Goal: Task Accomplishment & Management: Manage account settings

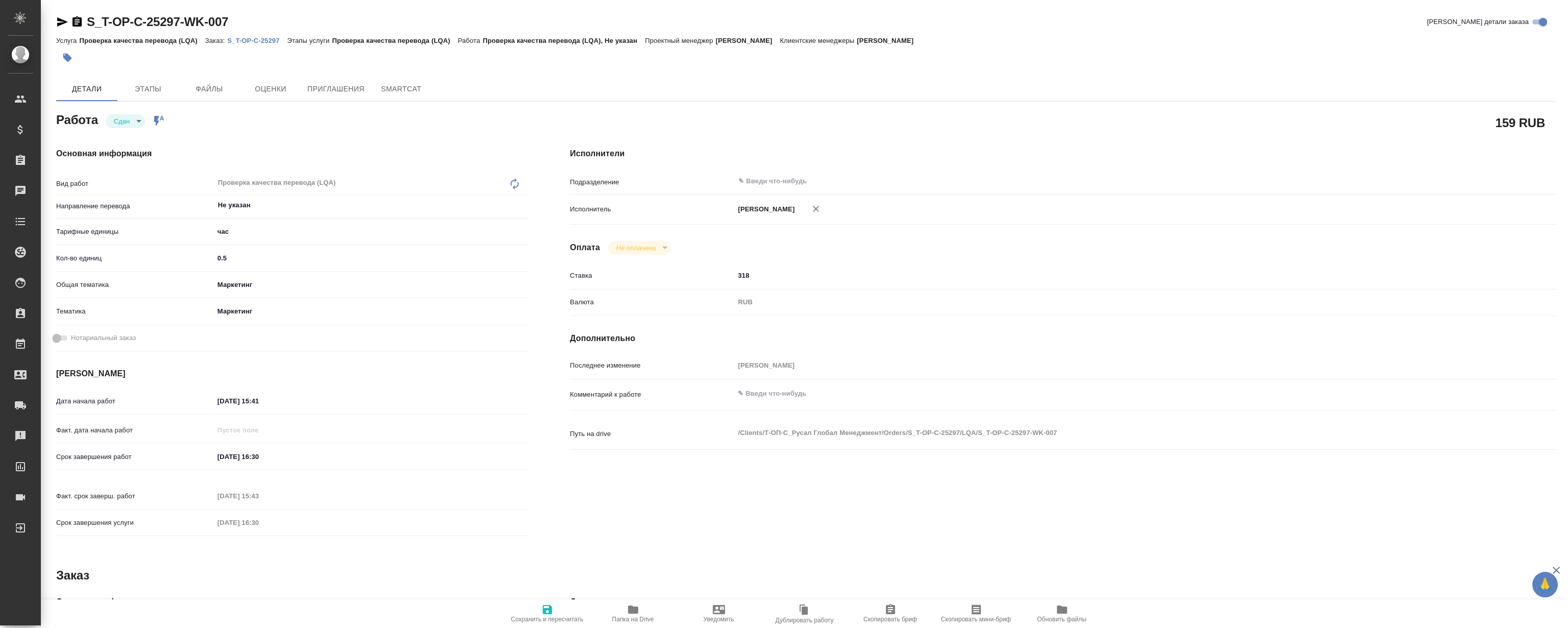
type textarea "x"
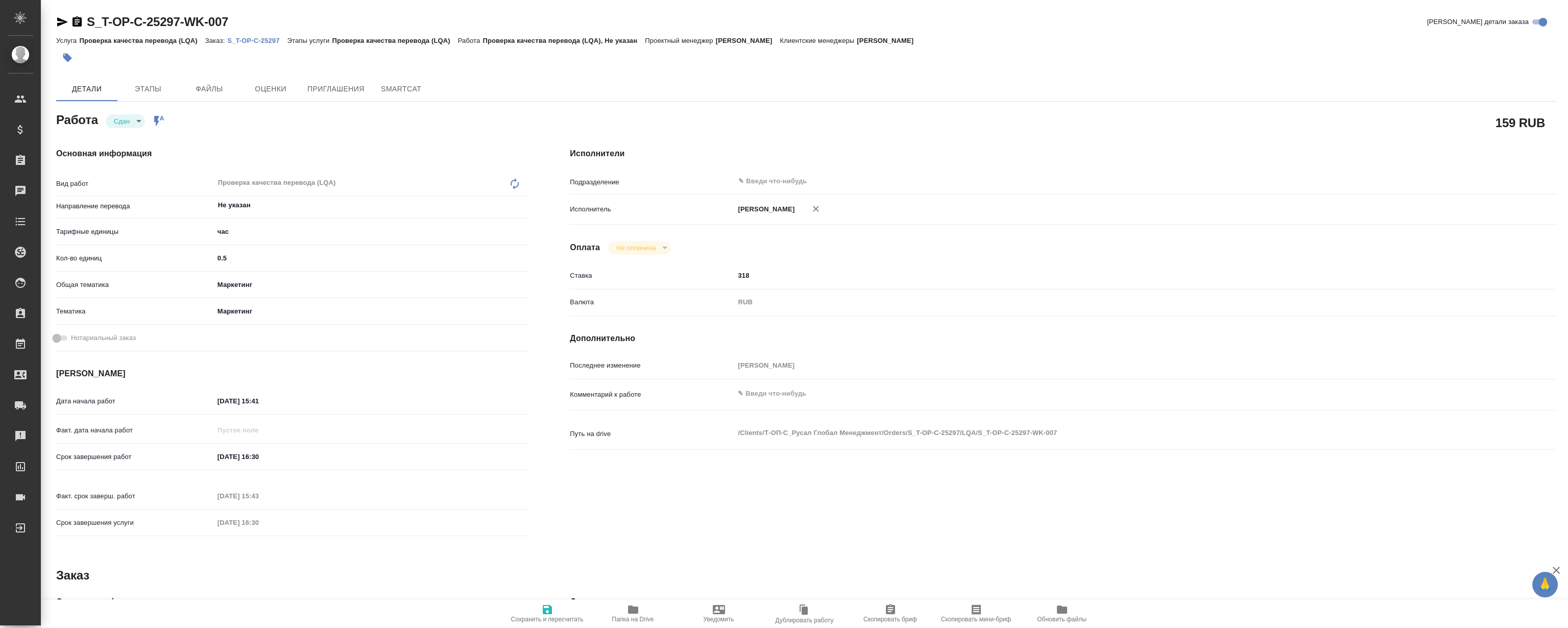
type textarea "x"
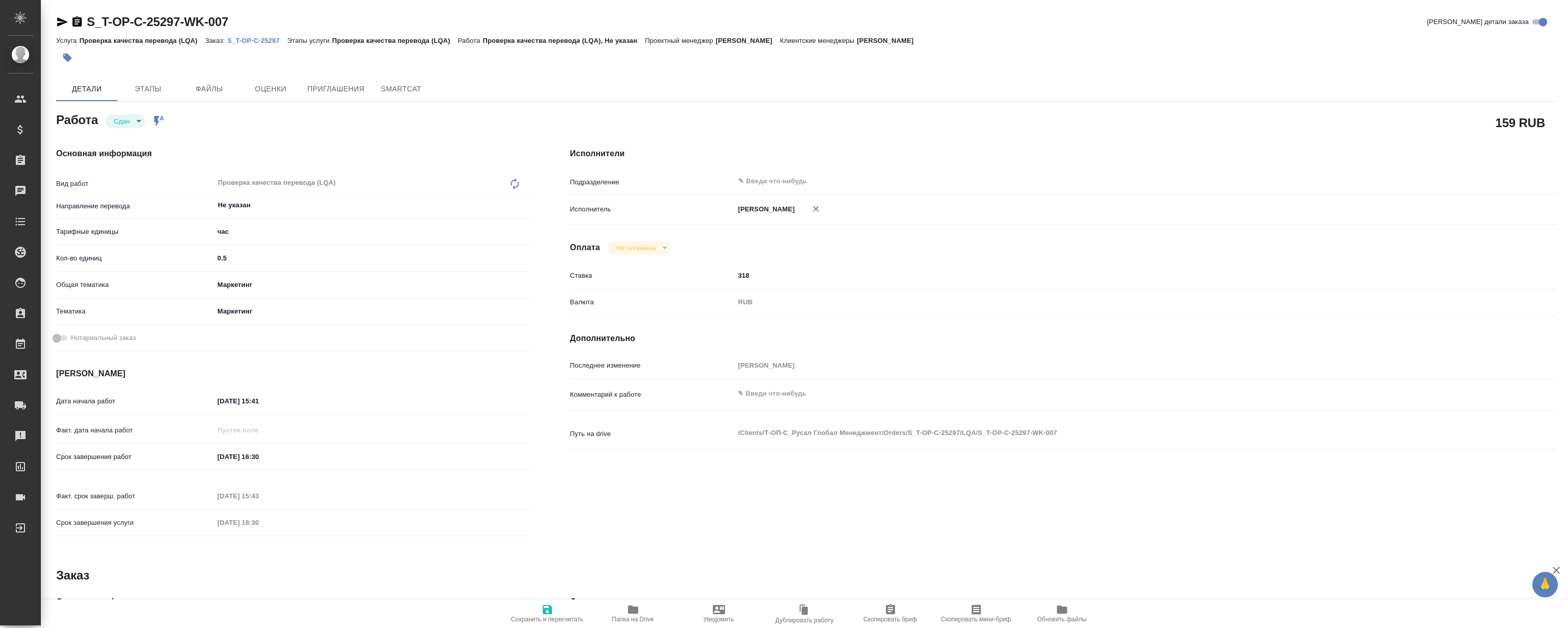
type textarea "x"
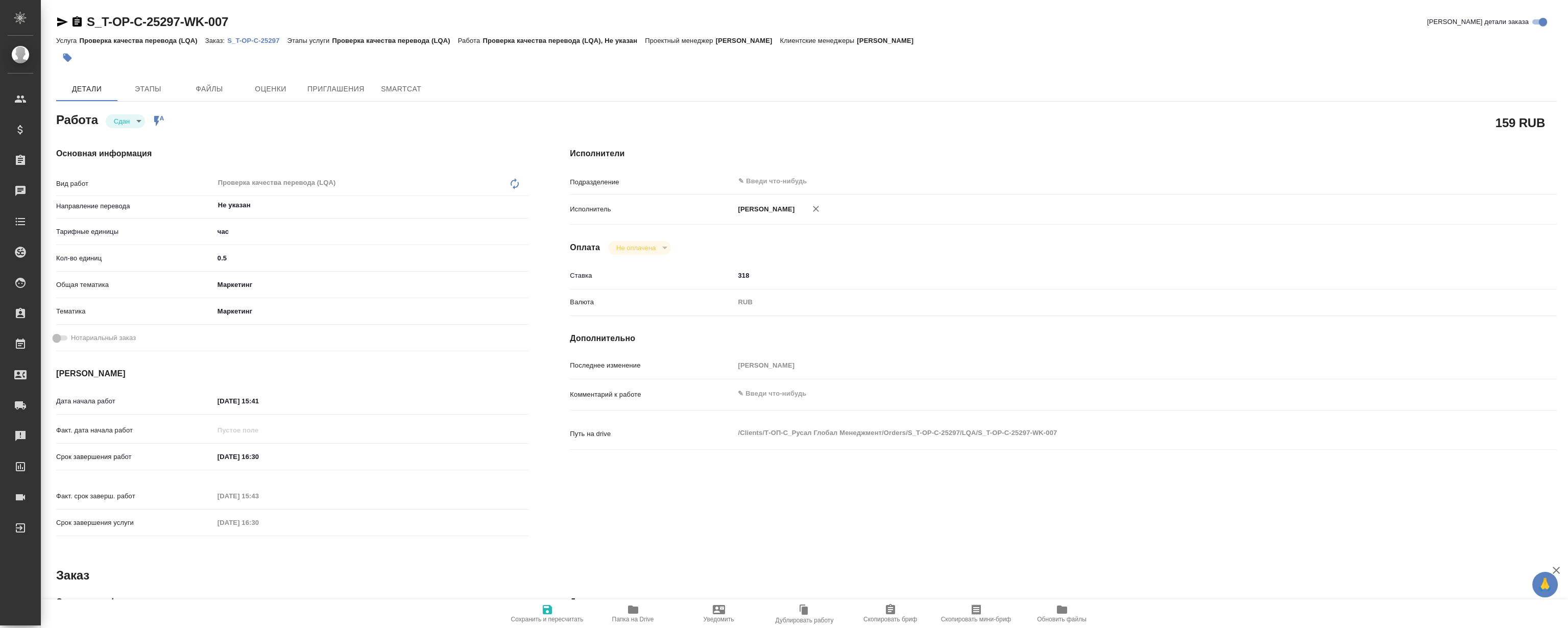
type textarea "x"
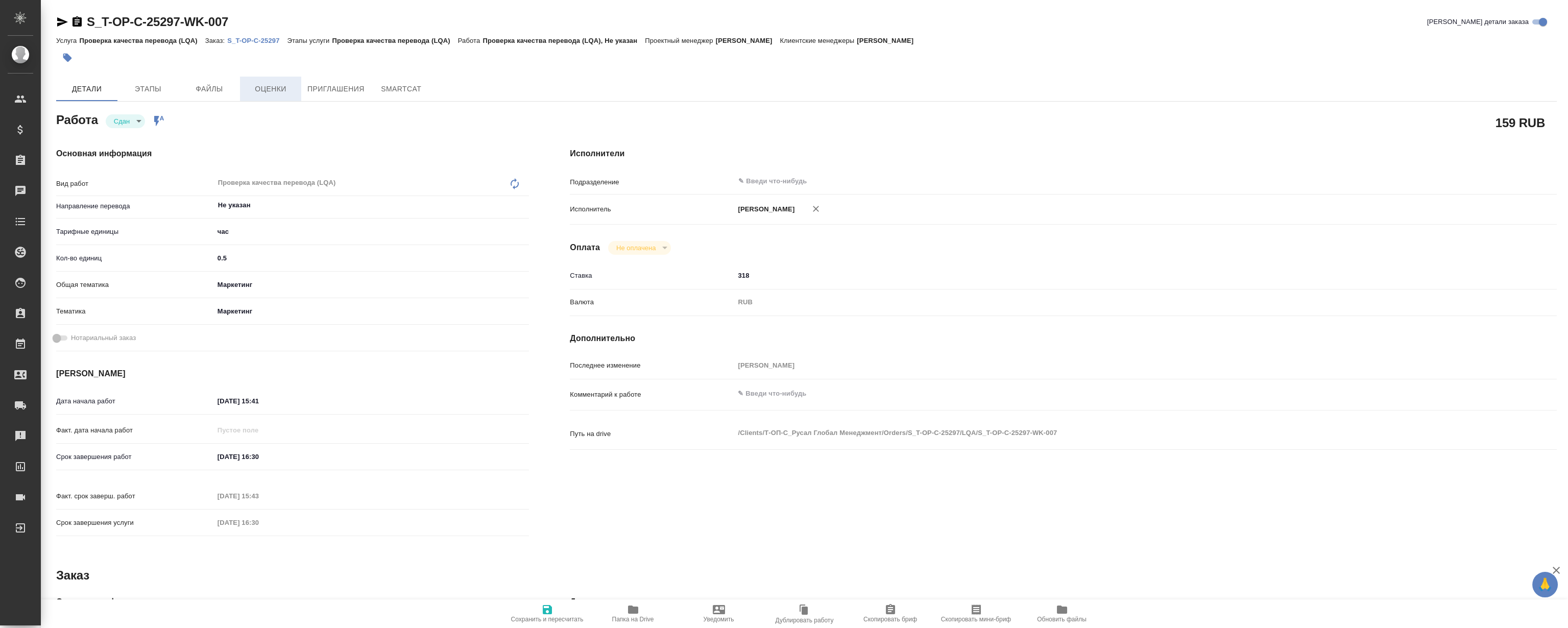
type textarea "x"
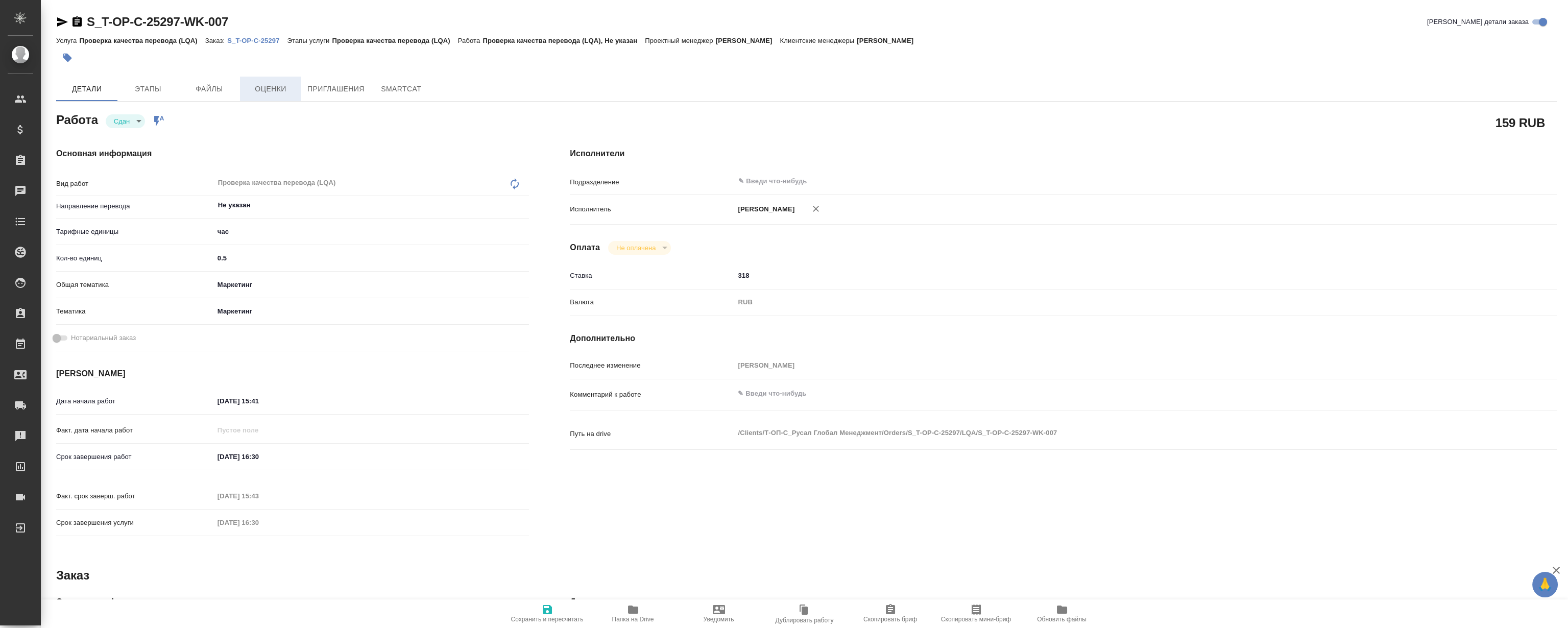
type textarea "x"
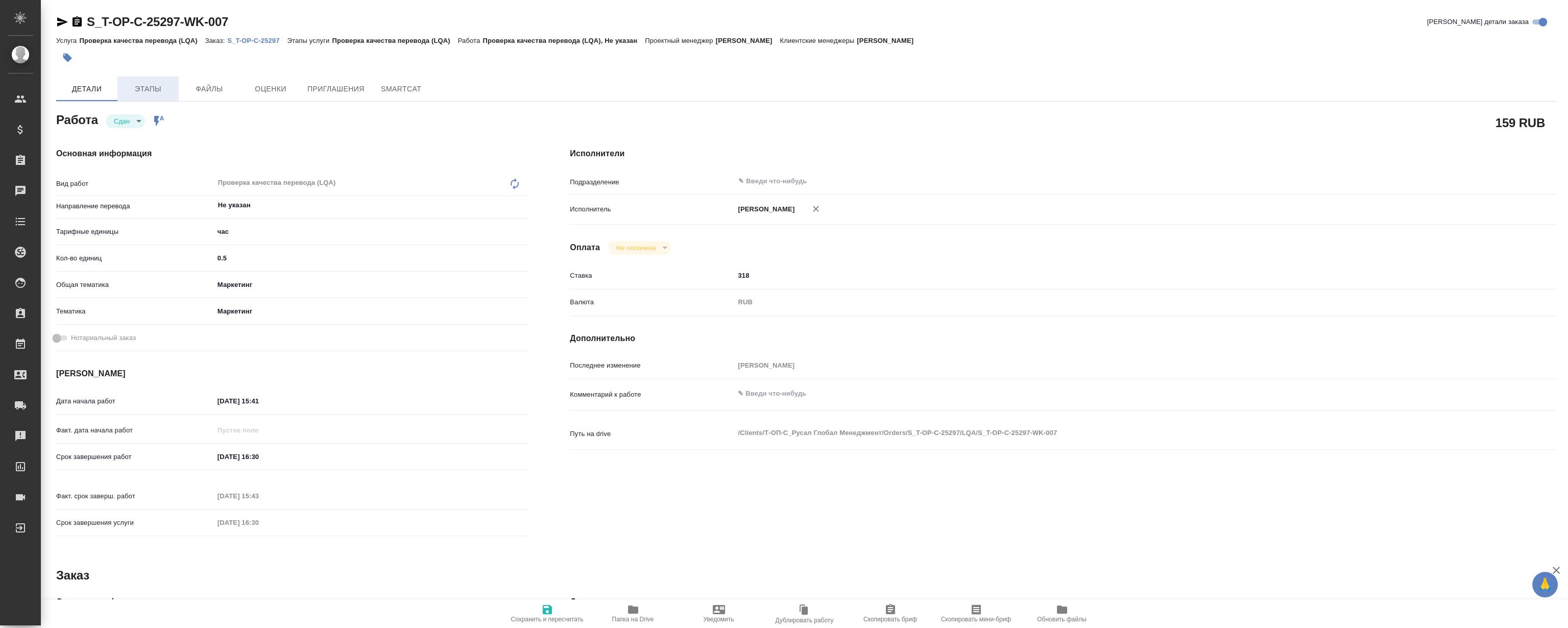
type textarea "x"
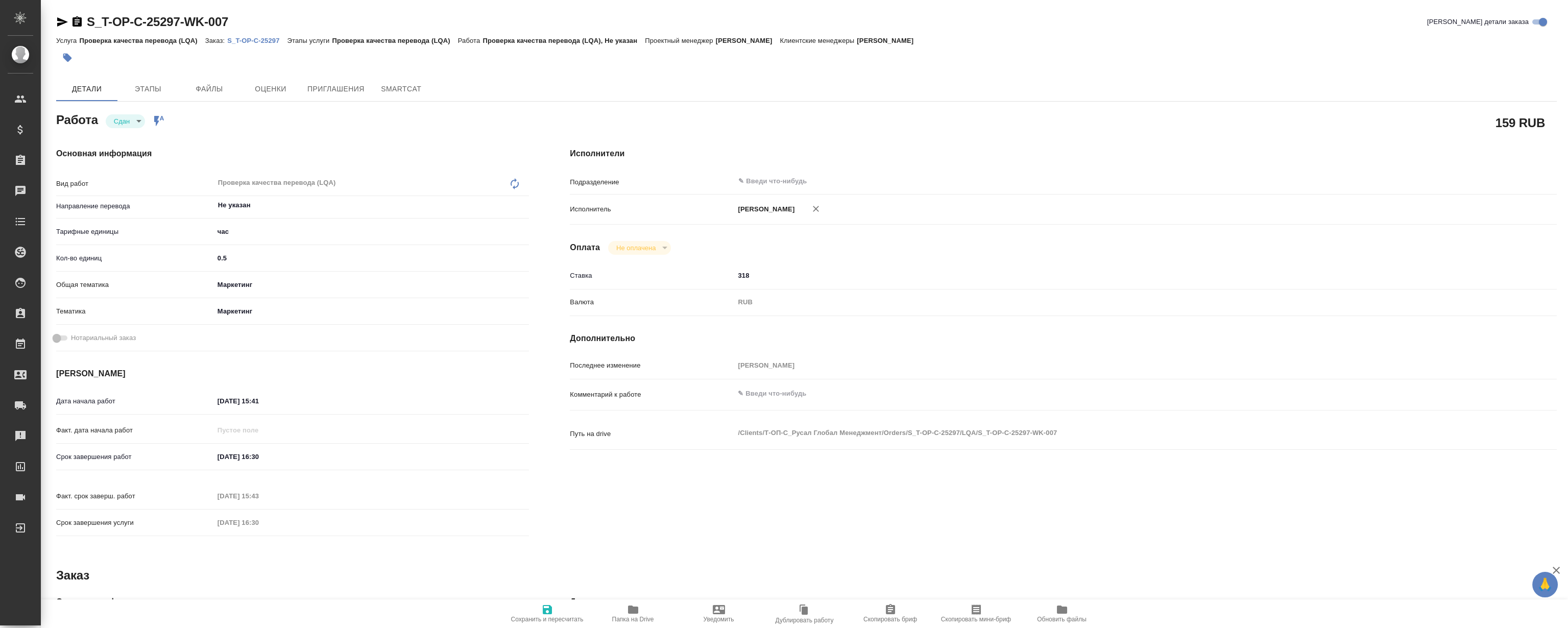
type textarea "x"
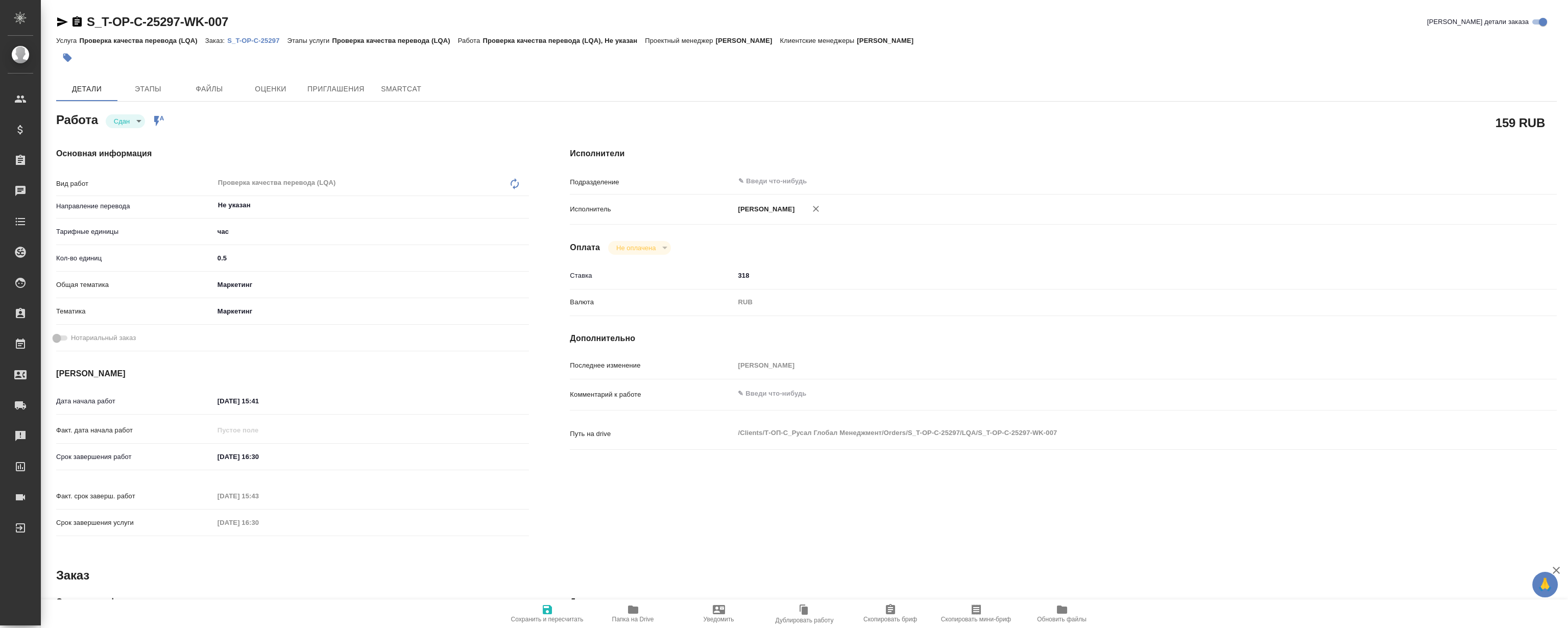
click at [244, 38] on p "S_T-OP-C-25297" at bounding box center [257, 40] width 59 height 8
type textarea "x"
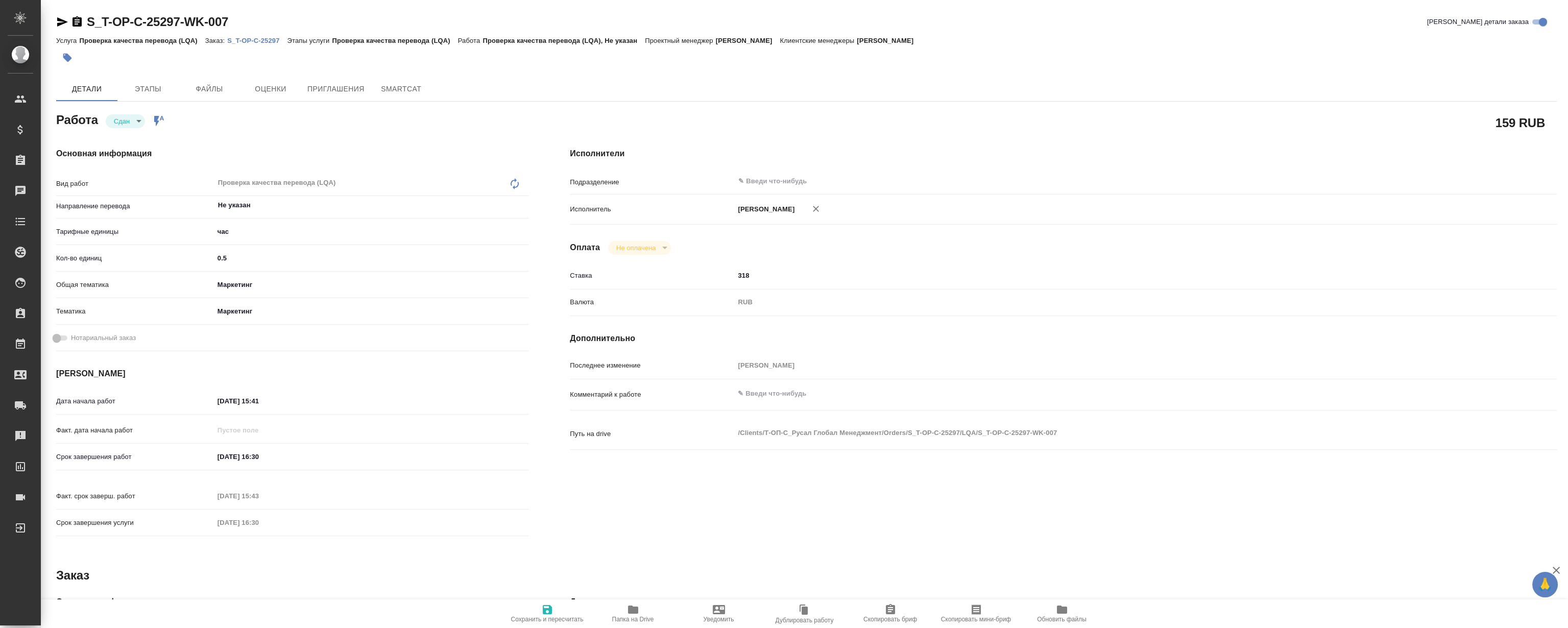
type textarea "x"
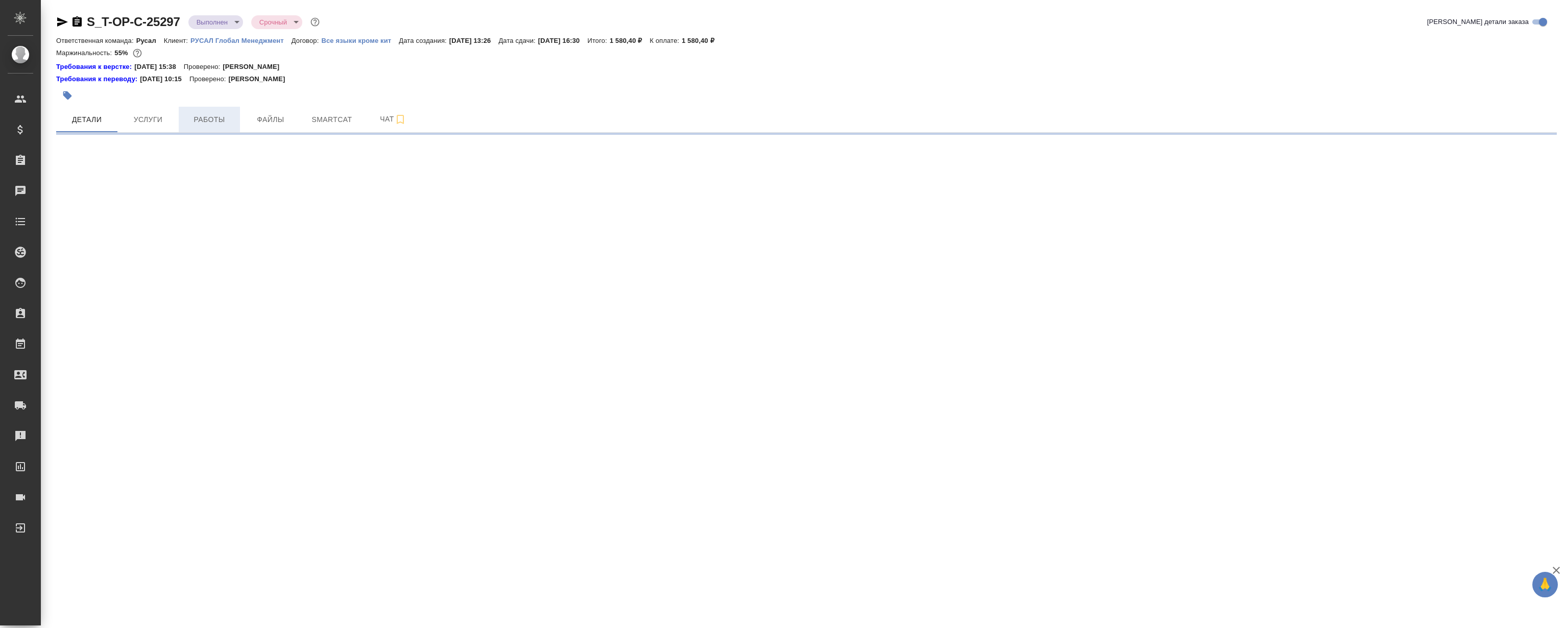
click at [226, 126] on button "Работы" at bounding box center [209, 120] width 61 height 26
select select "RU"
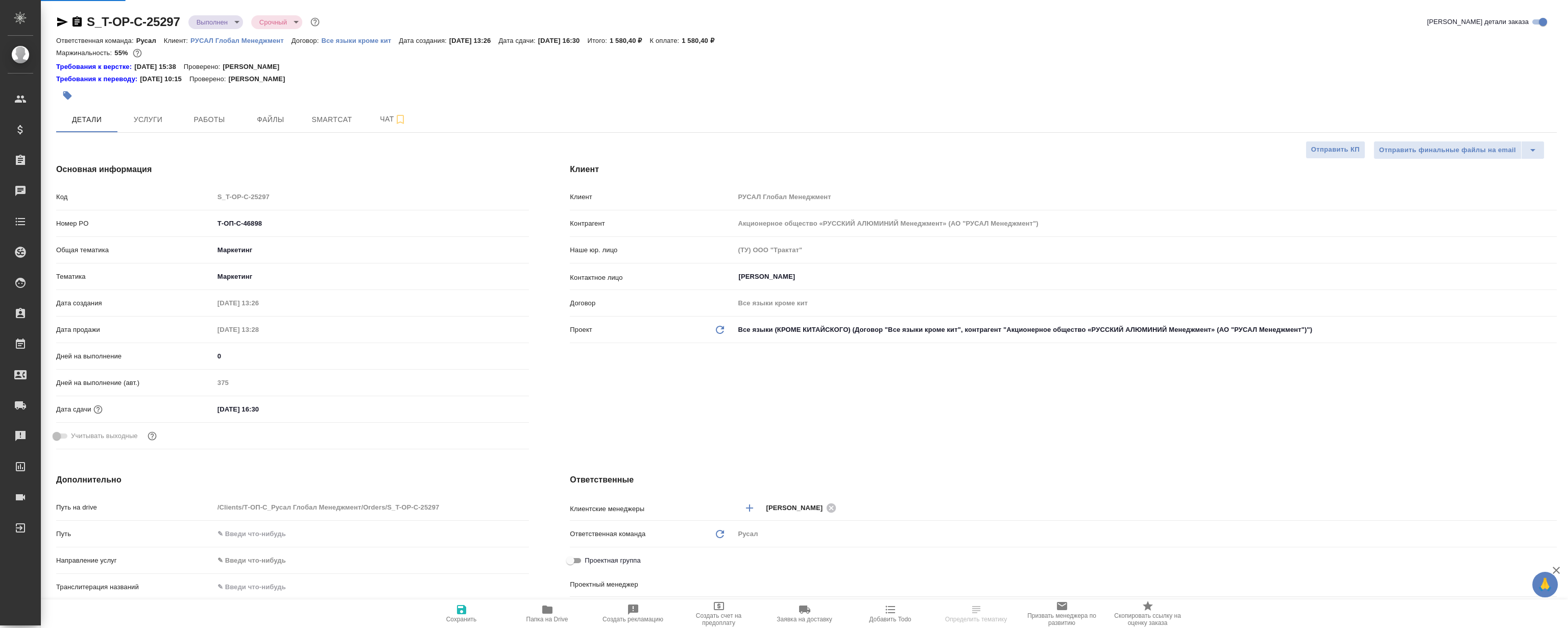
type textarea "x"
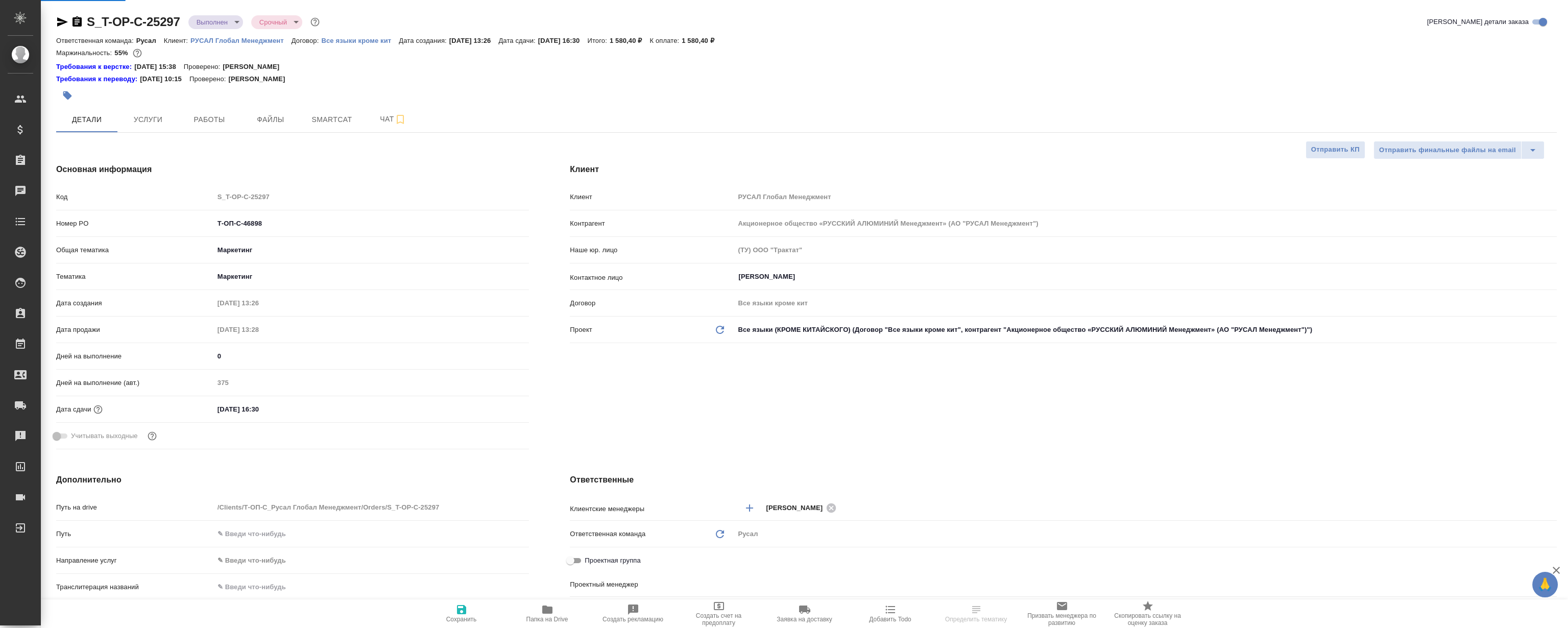
type textarea "x"
type input "Авдеенко Кирилл"
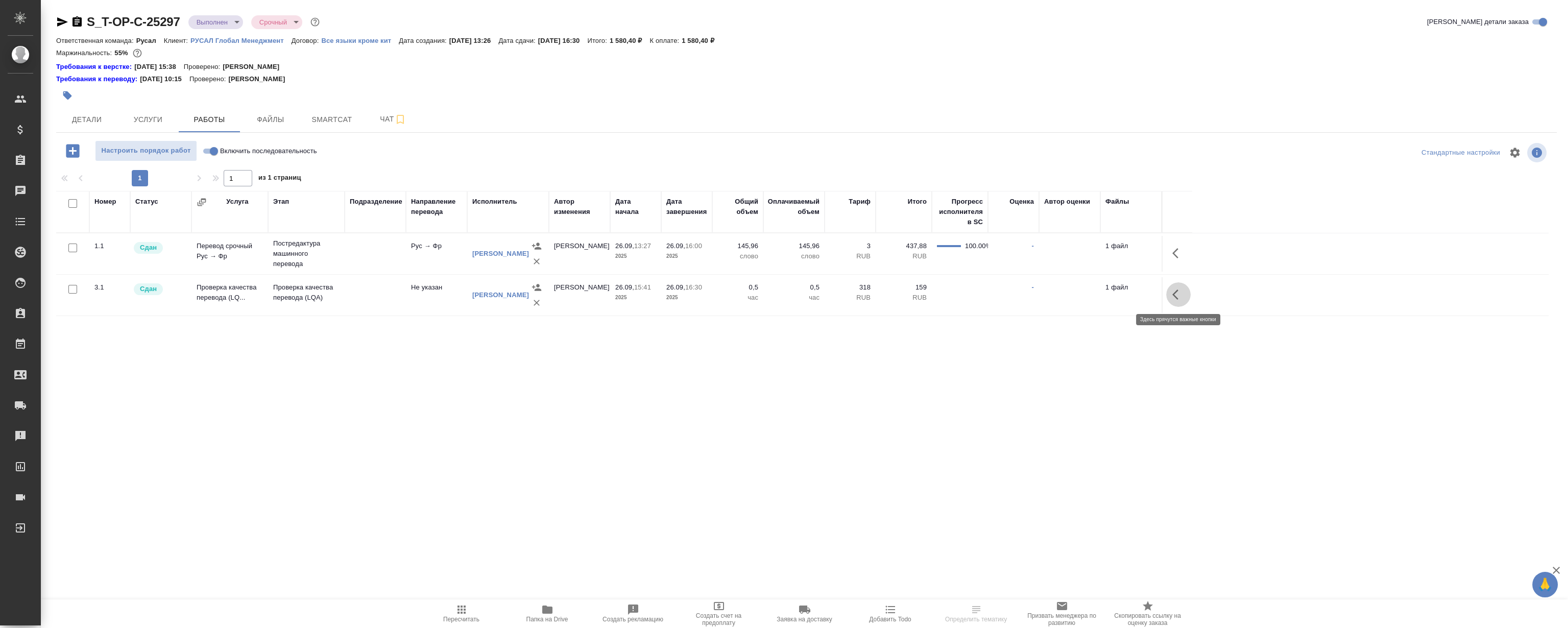
click at [1181, 294] on icon "button" at bounding box center [1178, 295] width 12 height 12
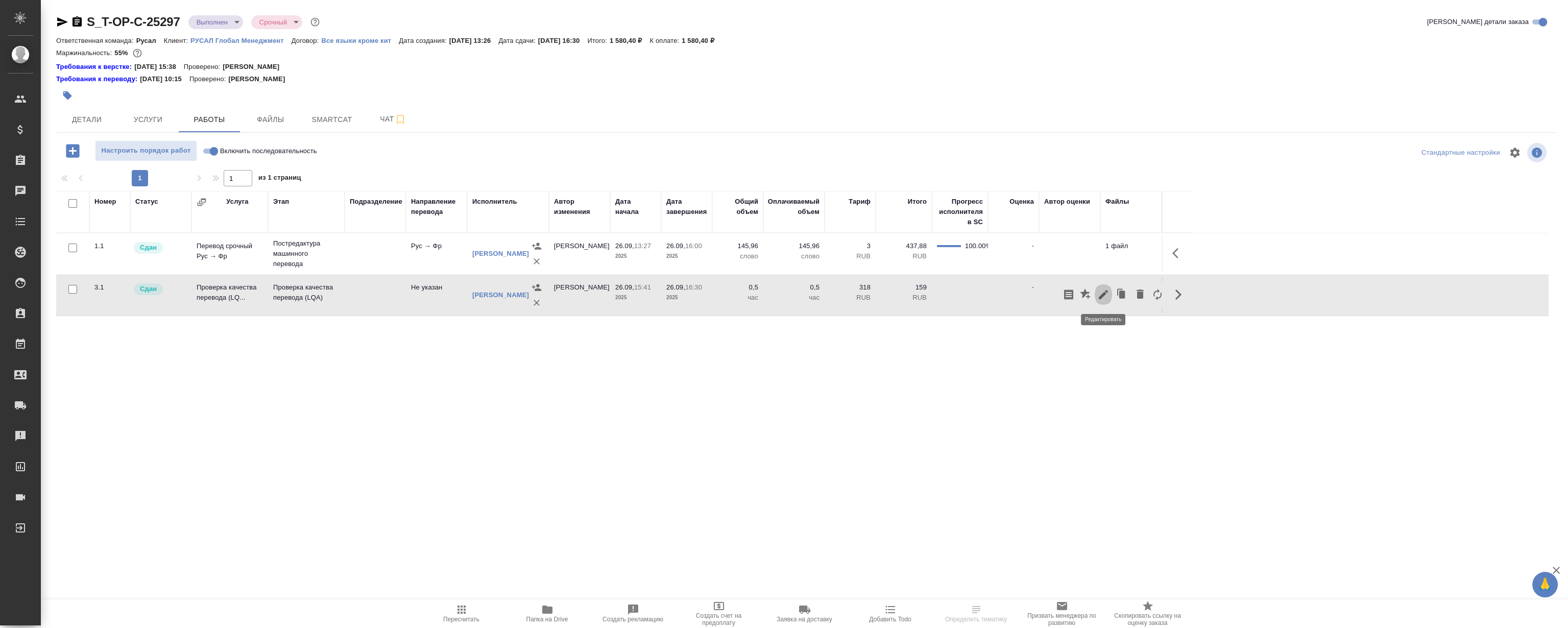
click at [1097, 297] on icon "button" at bounding box center [1103, 295] width 12 height 12
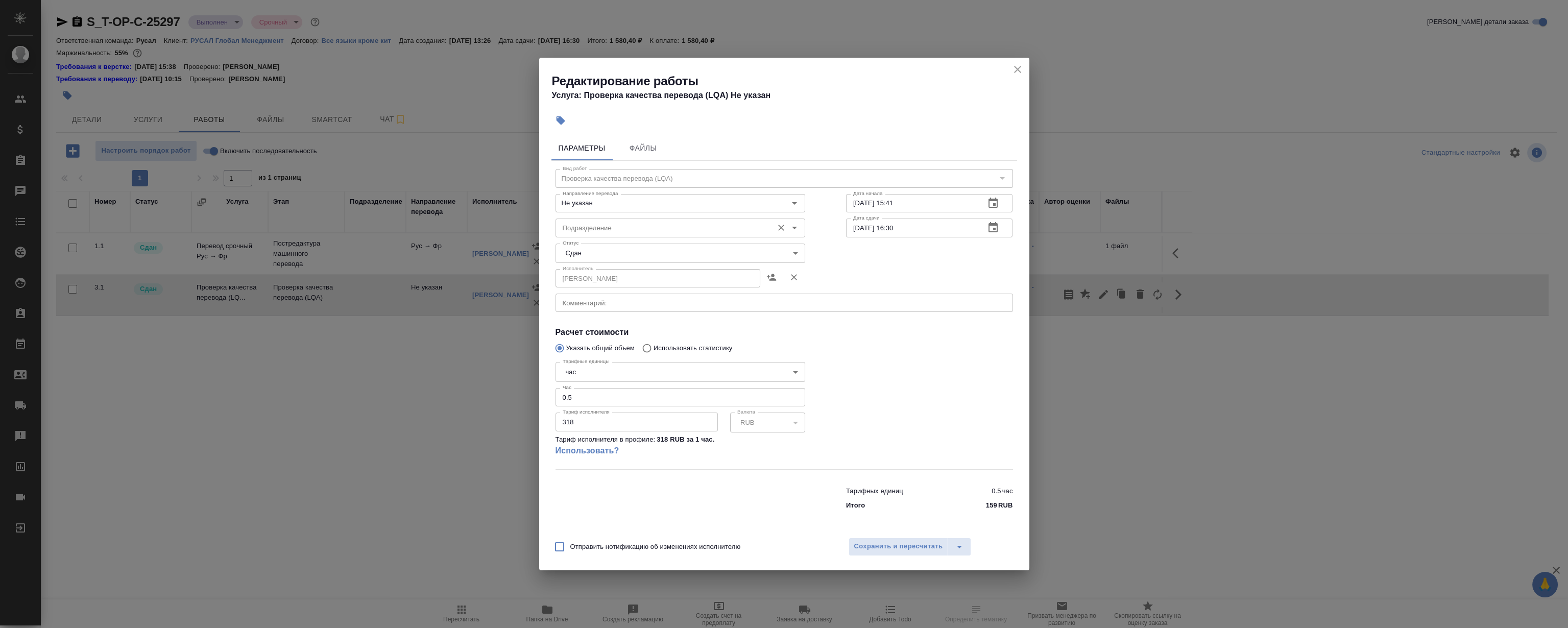
click at [665, 234] on div "Подразделение" at bounding box center [680, 228] width 250 height 18
click at [608, 250] on li "LocQA" at bounding box center [680, 251] width 250 height 18
type input "LocQA"
click at [904, 544] on span "Сохранить и пересчитать" at bounding box center [898, 546] width 89 height 11
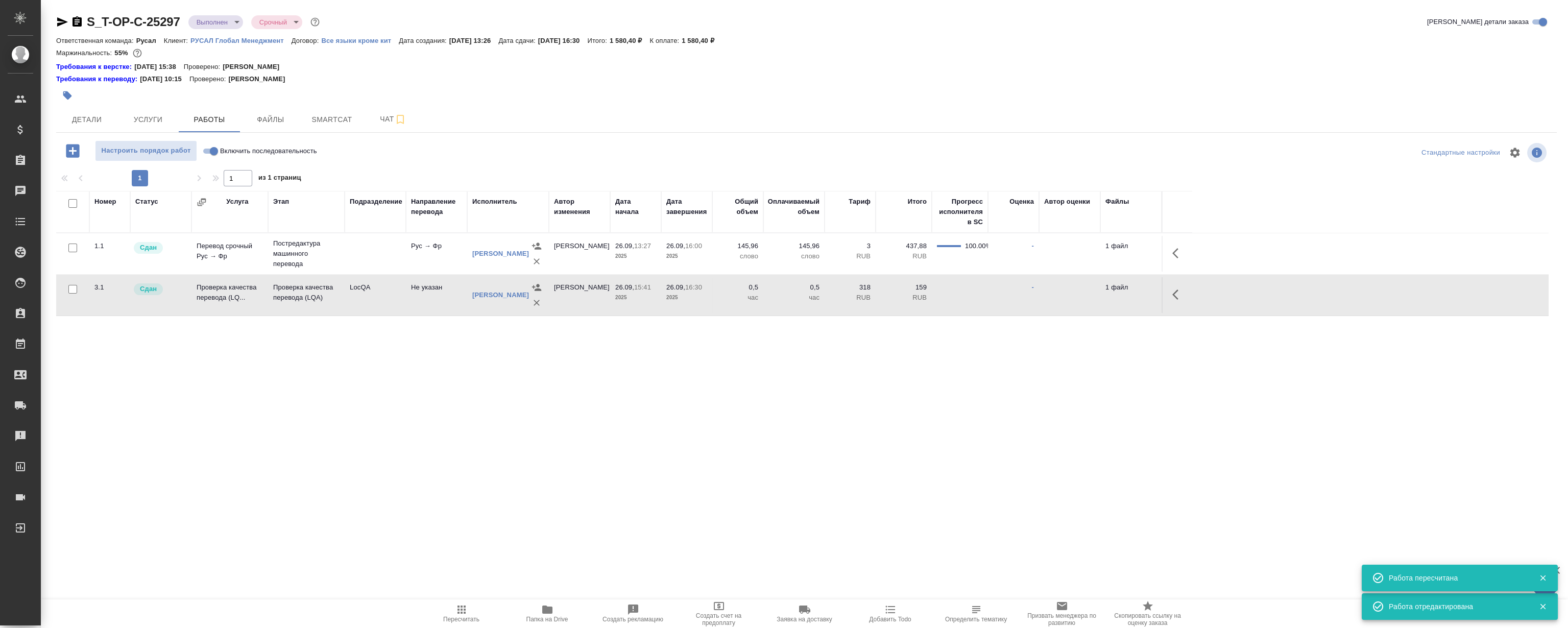
click at [379, 405] on div "Номер Статус Услуга Этап Подразделение Направление перевода Исполнитель Автор и…" at bounding box center [802, 306] width 1492 height 230
click at [387, 413] on div "Номер Статус Услуга Этап Подразделение Направление перевода Исполнитель Автор и…" at bounding box center [802, 306] width 1492 height 230
click at [323, 401] on div "Номер Статус Услуга Этап Подразделение Направление перевода Исполнитель Автор и…" at bounding box center [802, 306] width 1492 height 230
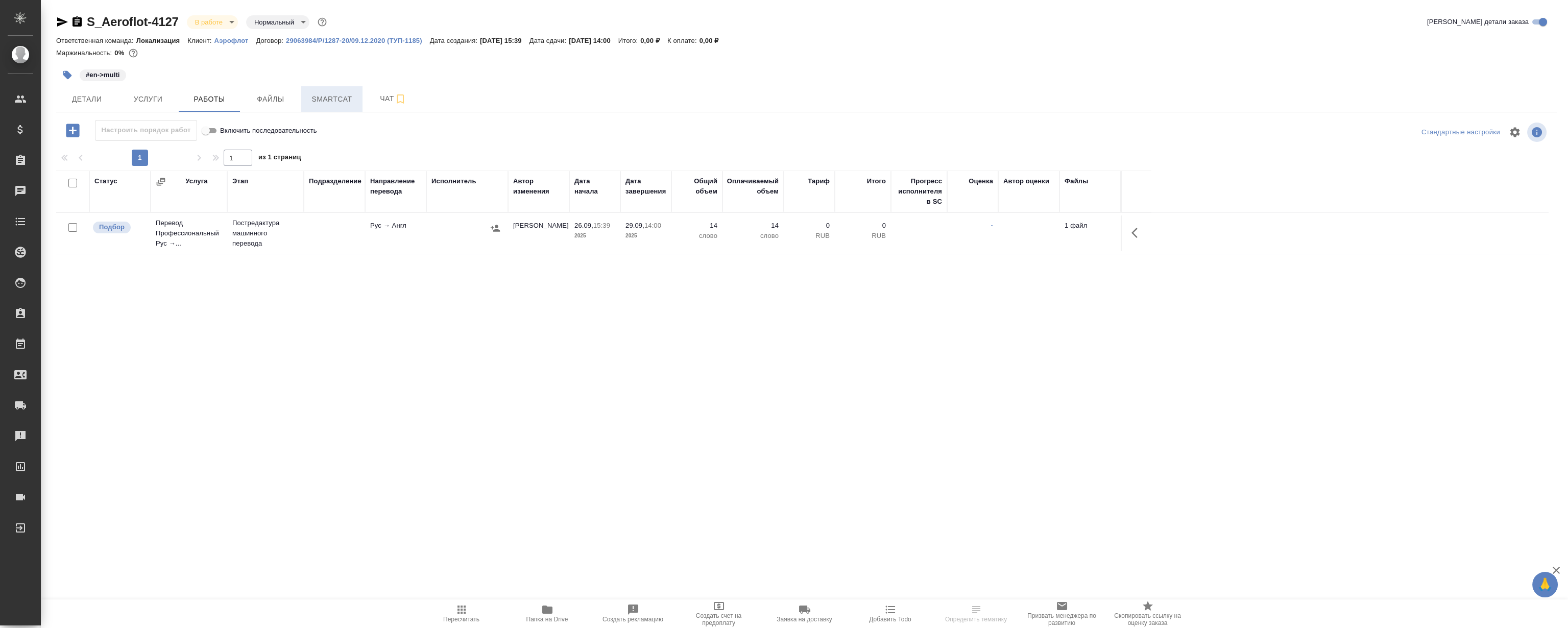
click at [347, 98] on span "Smartcat" at bounding box center [332, 99] width 49 height 13
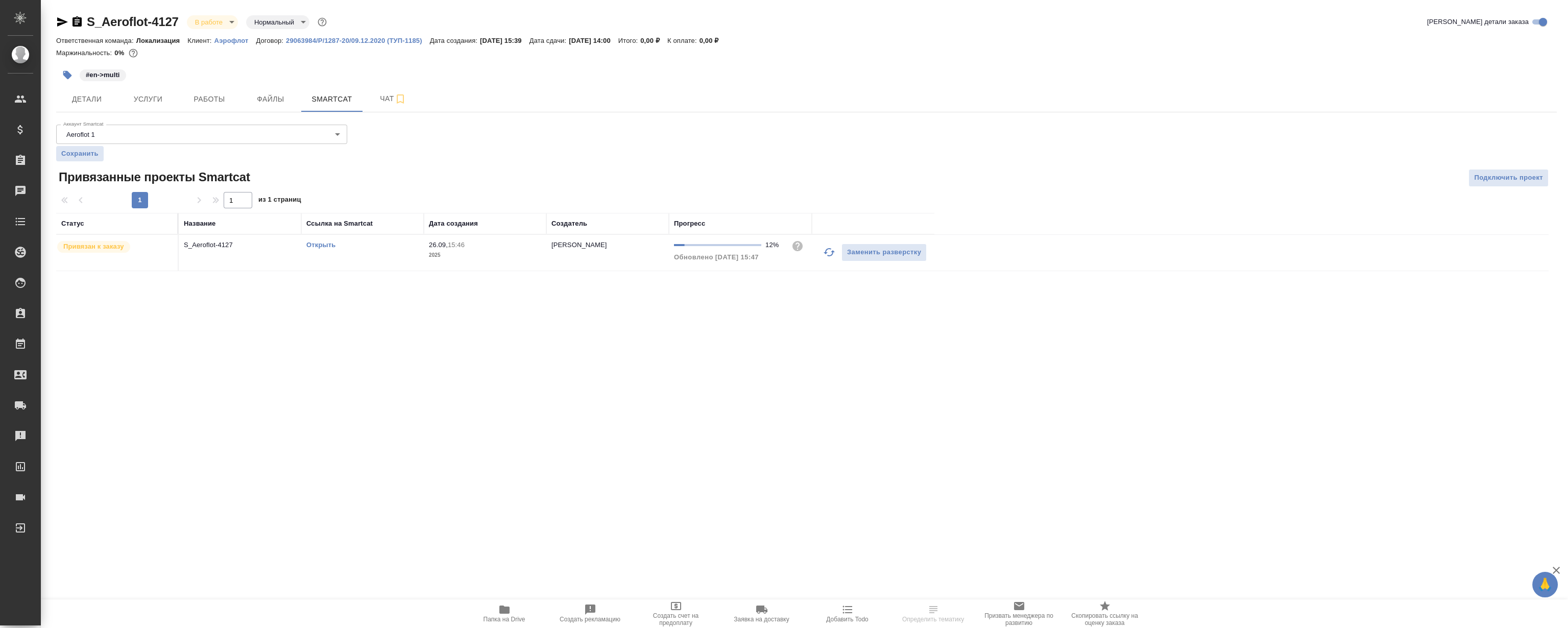
click at [317, 244] on link "Открыть" at bounding box center [320, 245] width 29 height 8
click at [194, 93] on span "Работы" at bounding box center [209, 99] width 49 height 13
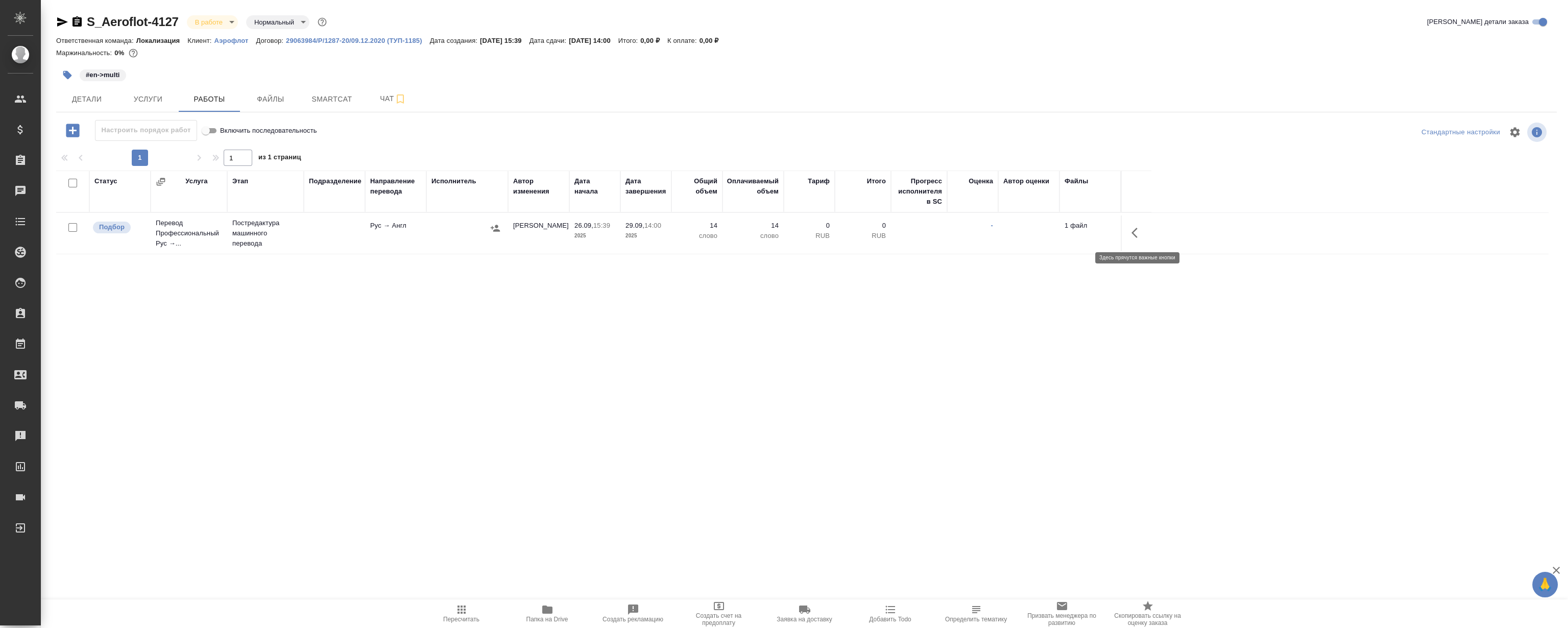
click at [1132, 227] on icon "button" at bounding box center [1137, 233] width 12 height 12
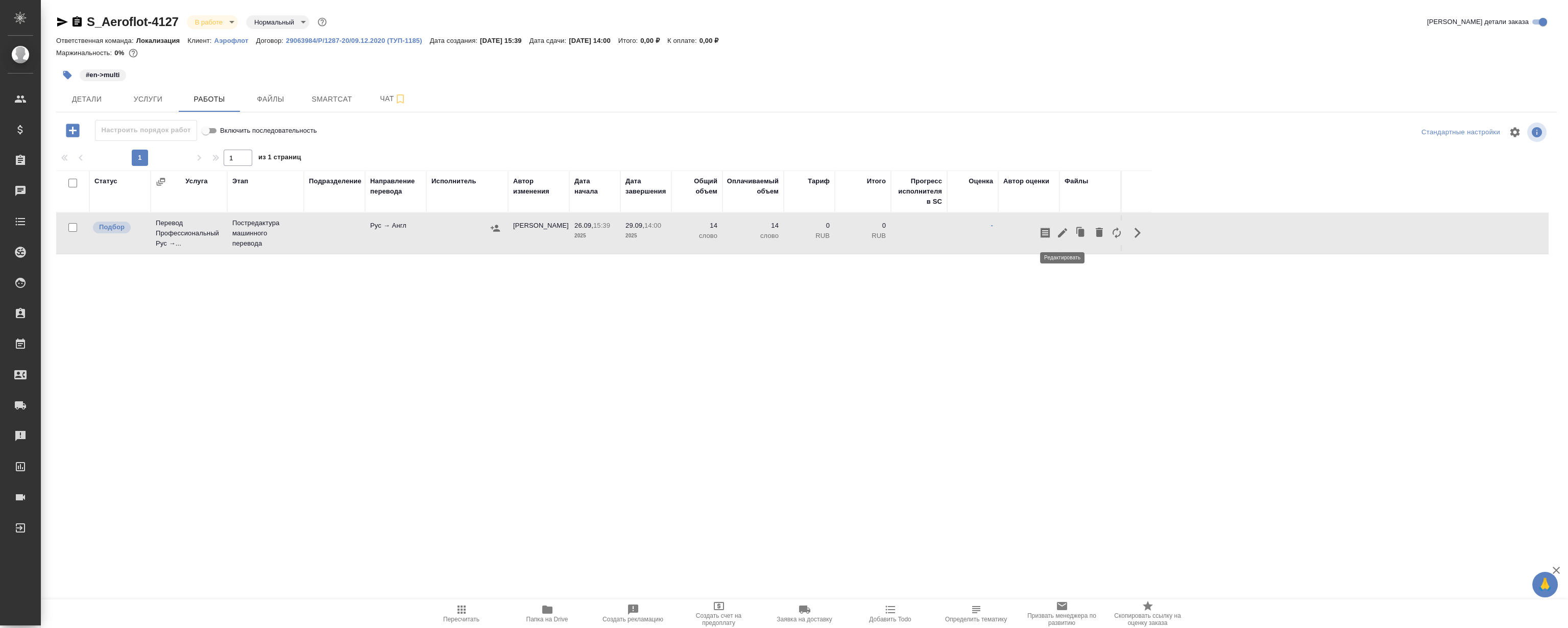
click at [1069, 230] on button "button" at bounding box center [1062, 233] width 18 height 24
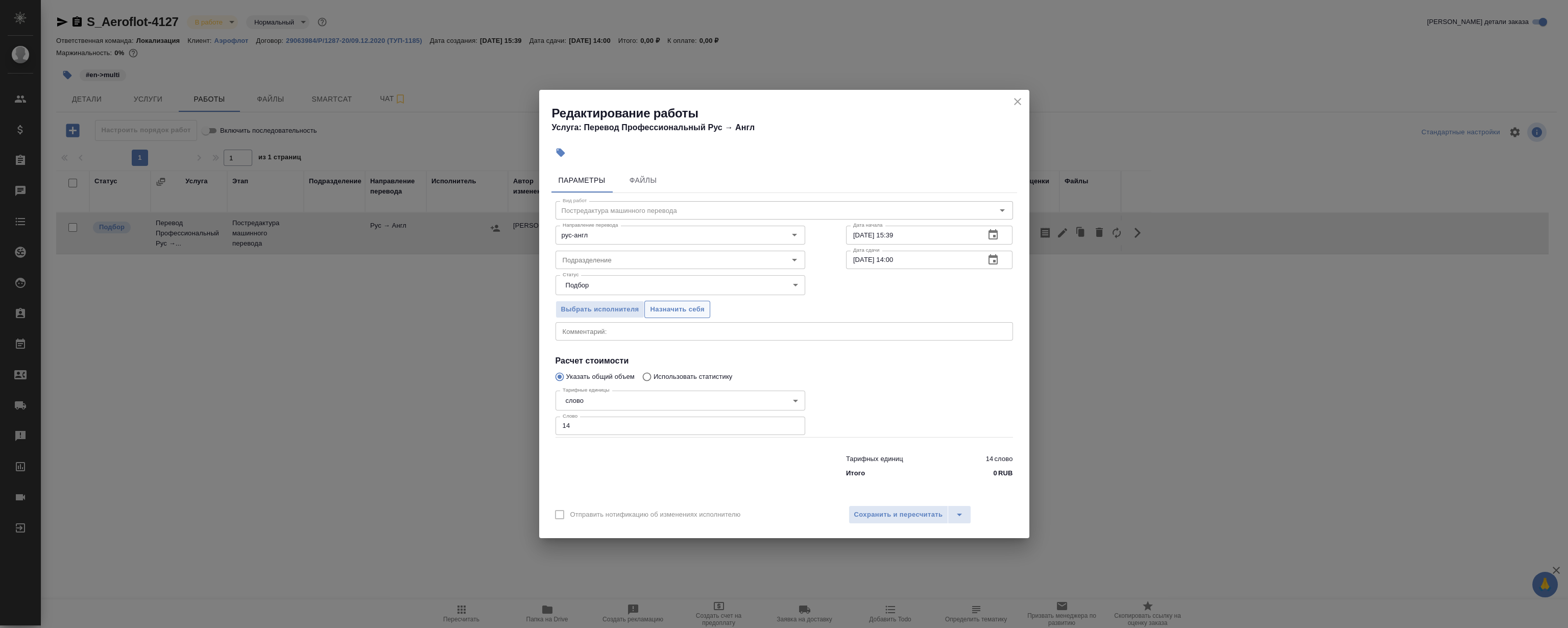
click at [687, 302] on button "Назначить себя" at bounding box center [677, 309] width 65 height 18
click at [1018, 96] on icon "close" at bounding box center [1018, 101] width 12 height 12
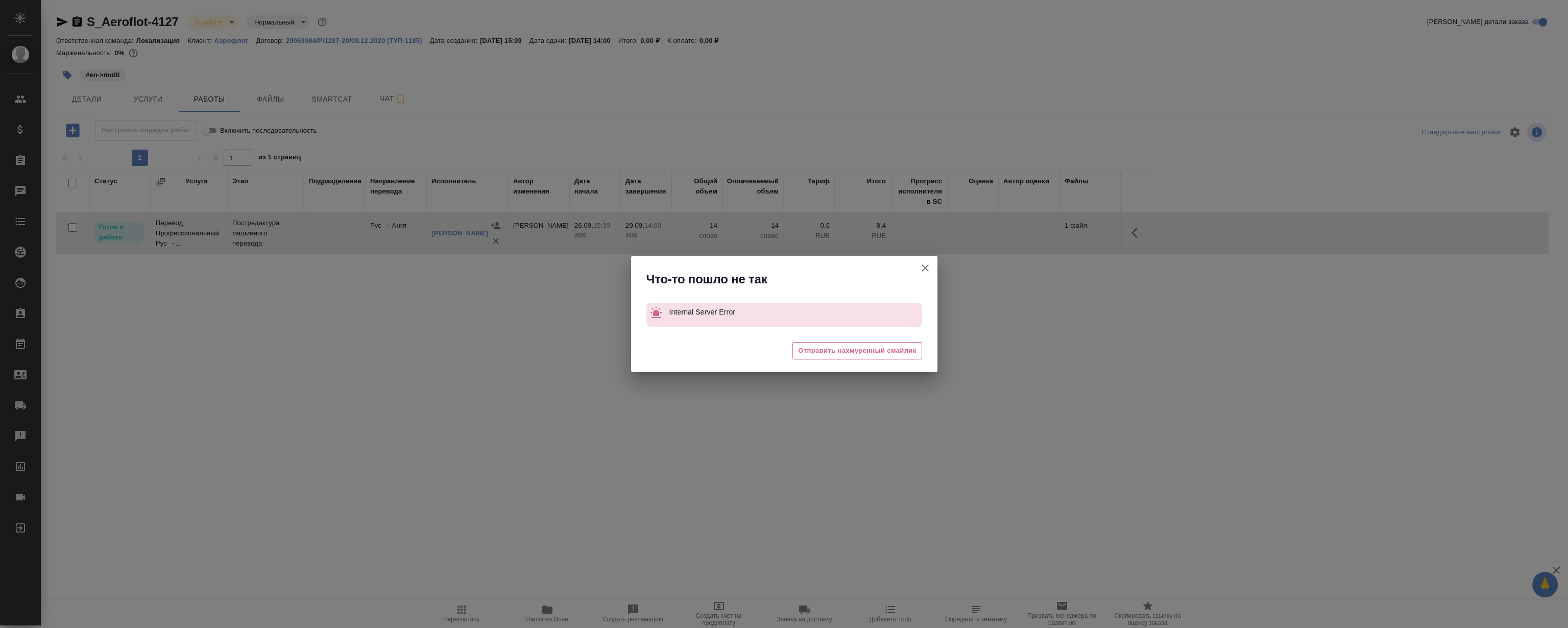
click at [1130, 225] on div "Что-то пошло не так Internal Server Error 🥲 Отправить нахмуренный смайлик" at bounding box center [784, 314] width 1568 height 628
click at [916, 268] on button "Группировать работы по услугам" at bounding box center [925, 268] width 24 height 24
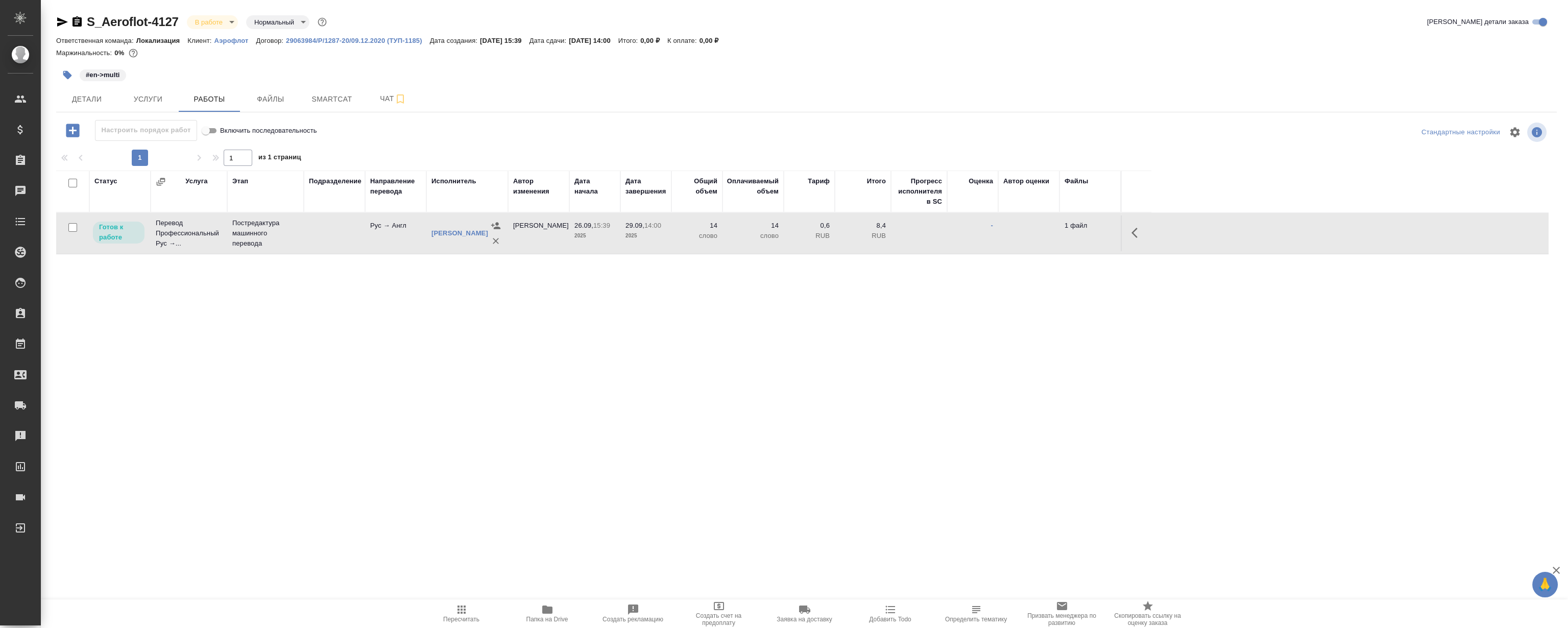
click at [1138, 230] on icon "button" at bounding box center [1137, 233] width 12 height 12
click at [1060, 229] on icon "button" at bounding box center [1063, 233] width 12 height 12
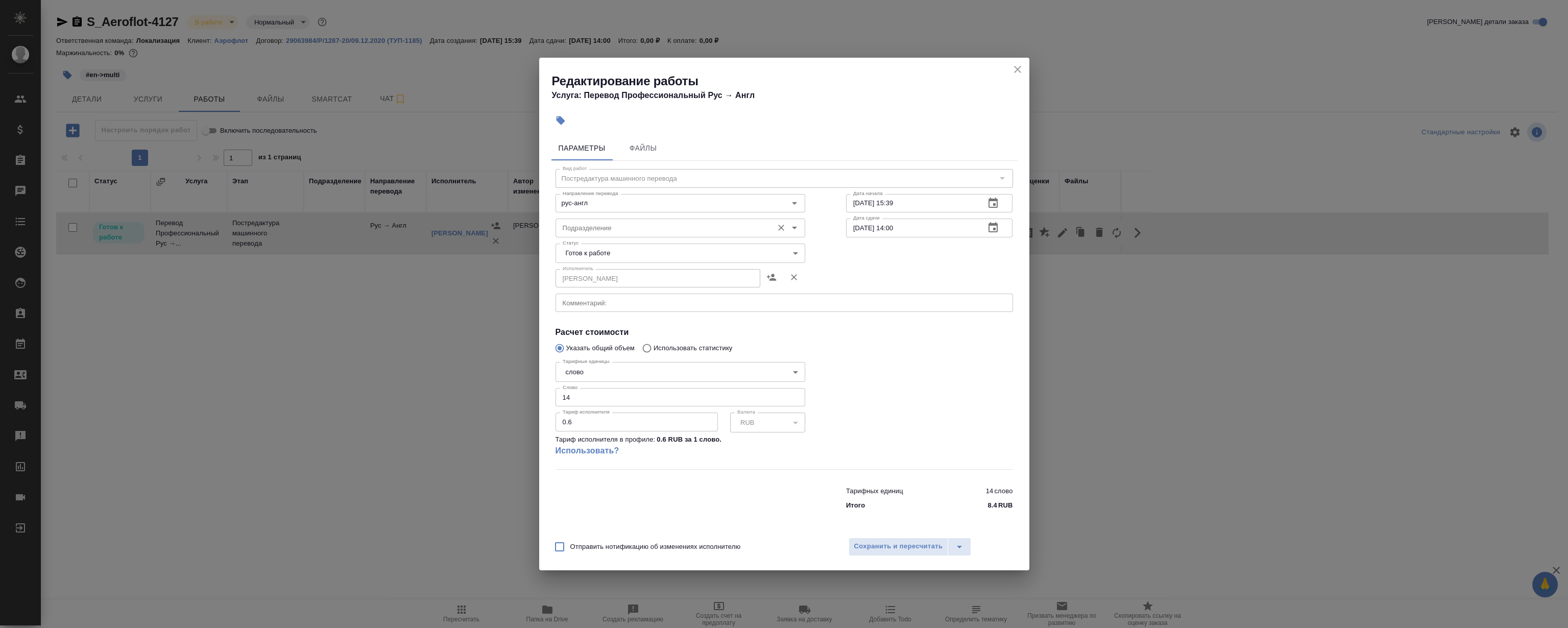
click at [692, 227] on input "Подразделение" at bounding box center [663, 228] width 209 height 12
click at [598, 255] on li "LocQA" at bounding box center [680, 251] width 250 height 18
type input "LocQA"
click at [598, 255] on body "🙏 .cls-1 fill:#fff; AWATERA Magerramov Ruslan Клиенты Спецификации Заказы 0 Чат…" at bounding box center [784, 314] width 1568 height 628
click at [593, 304] on li "Сдан" at bounding box center [680, 305] width 250 height 18
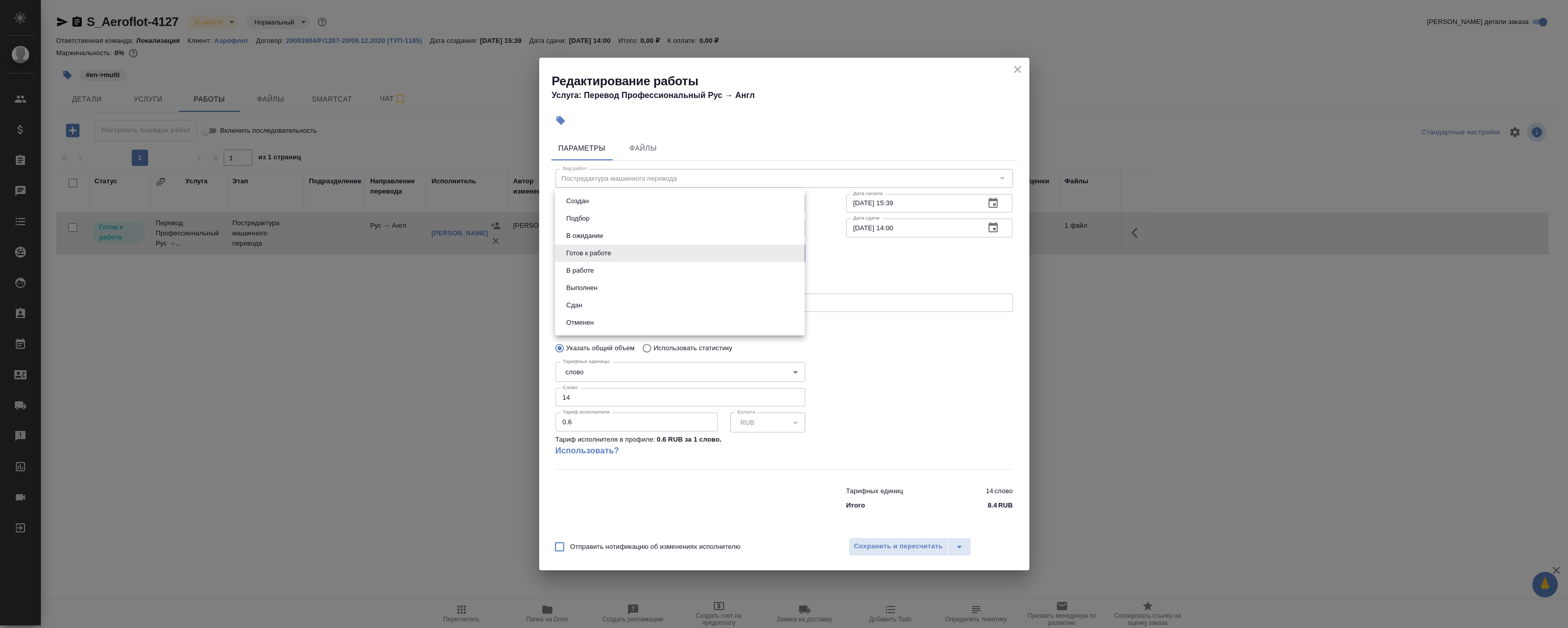
type input "closed"
click at [890, 542] on span "Сохранить и пересчитать" at bounding box center [898, 546] width 89 height 11
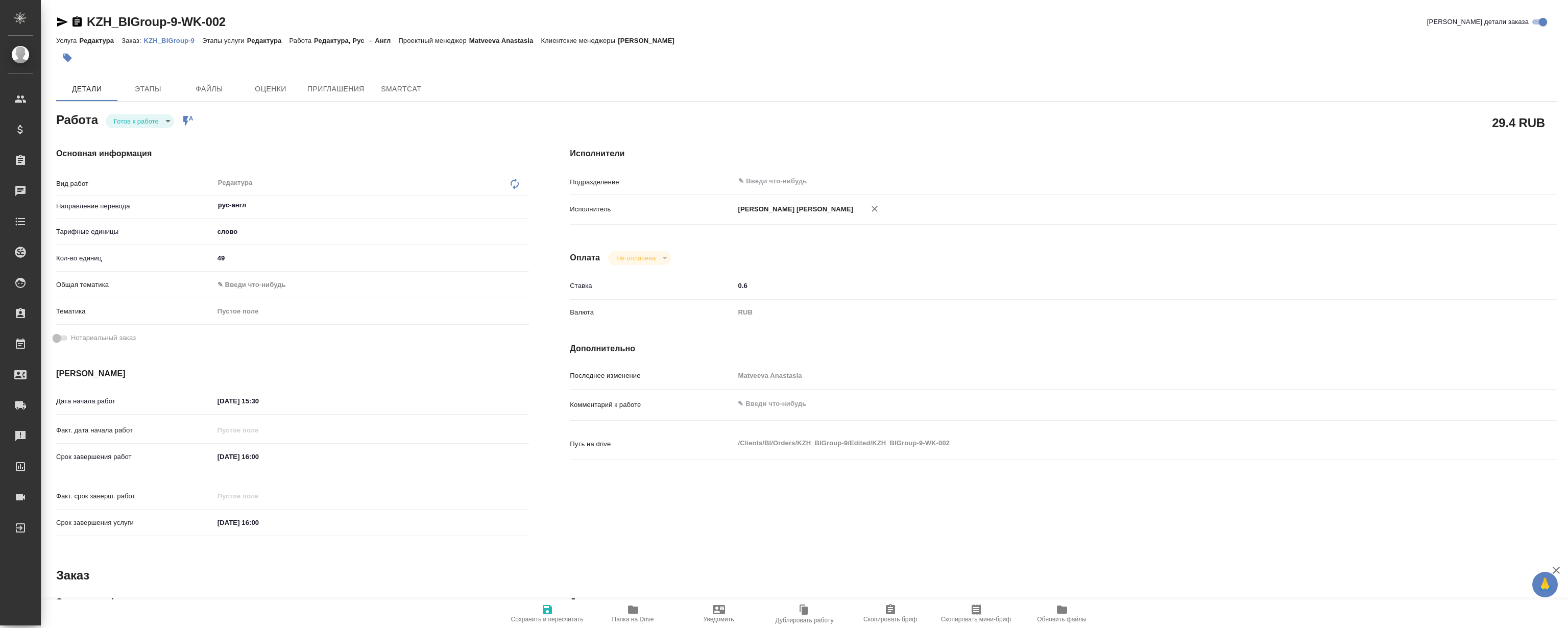
type textarea "x"
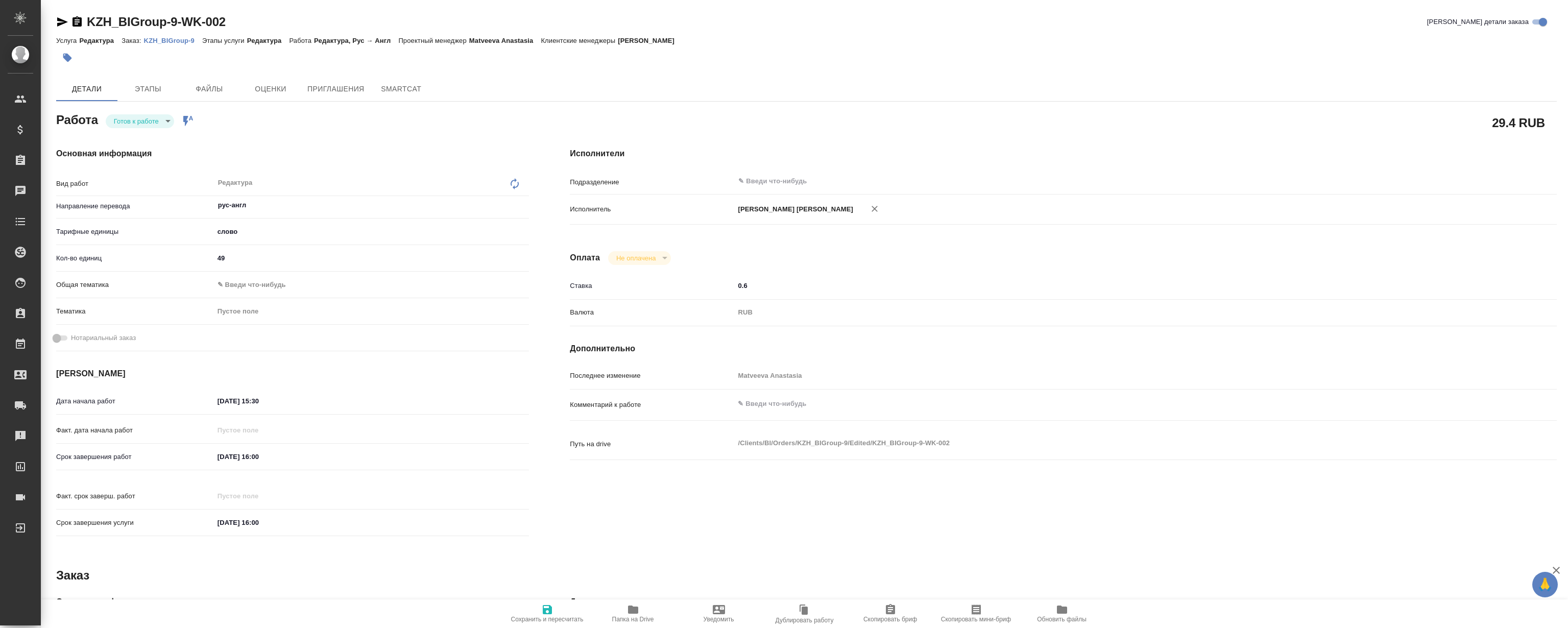
type textarea "x"
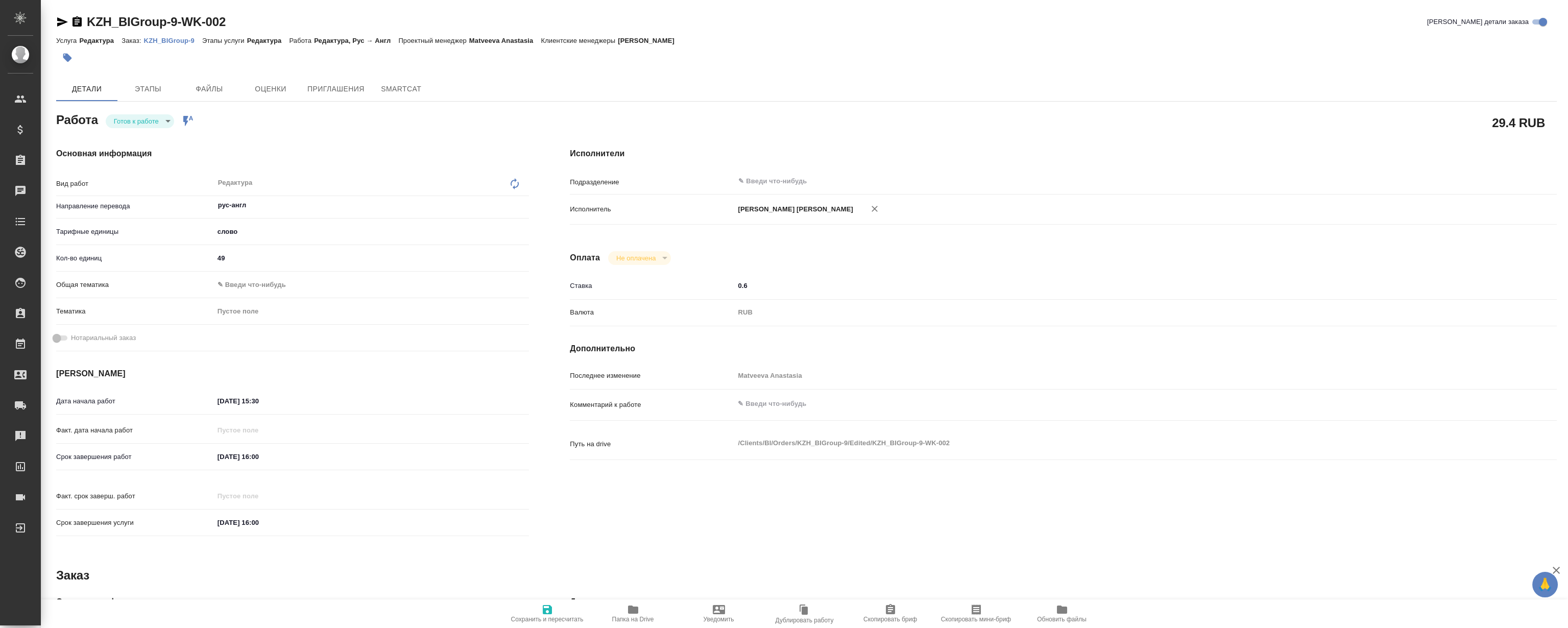
type textarea "x"
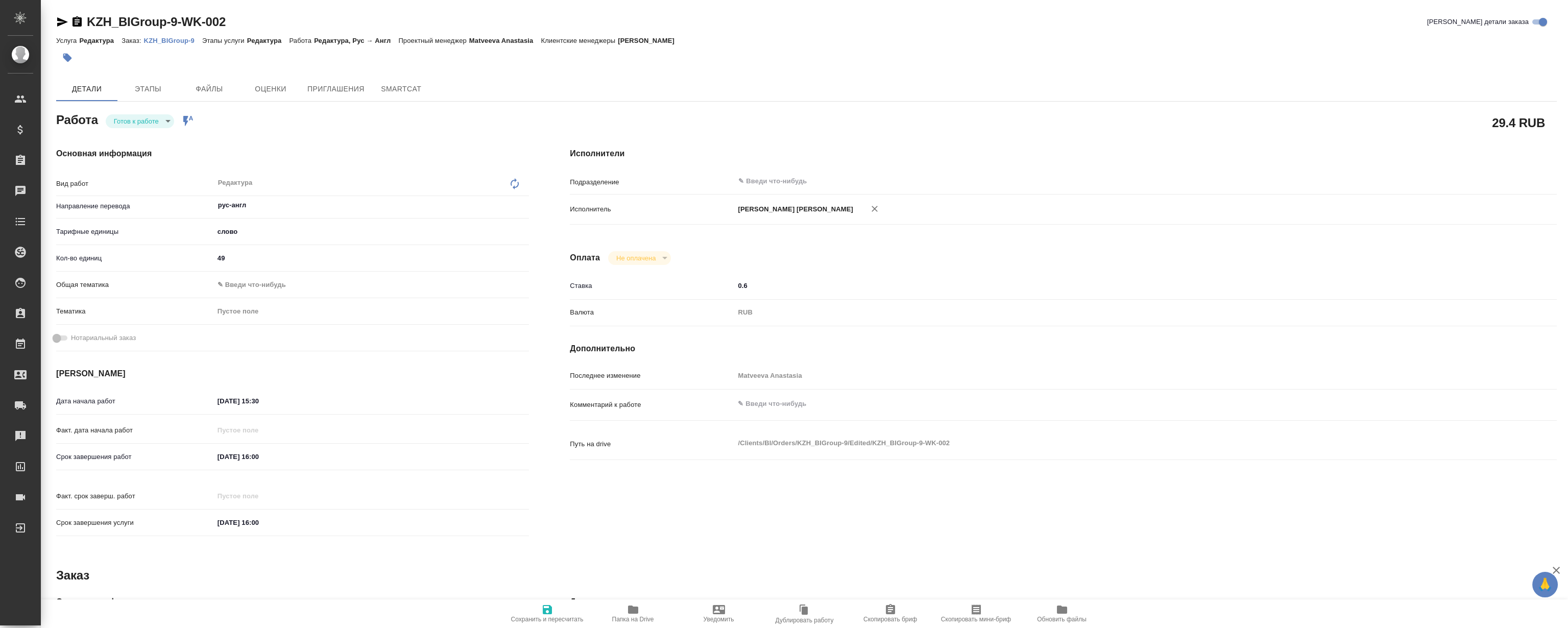
click at [168, 43] on p "KZH_BIGroup-9" at bounding box center [173, 40] width 58 height 8
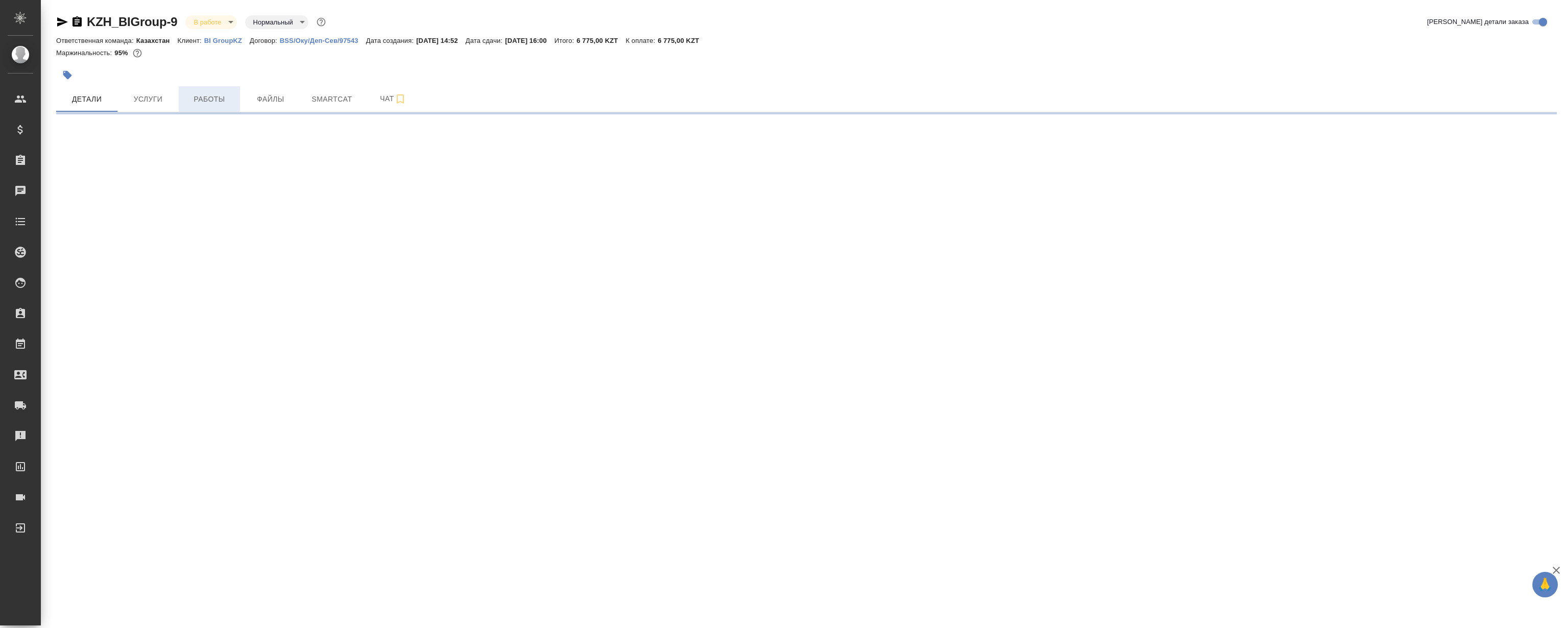
click at [209, 97] on span "Работы" at bounding box center [209, 99] width 49 height 13
select select "RU"
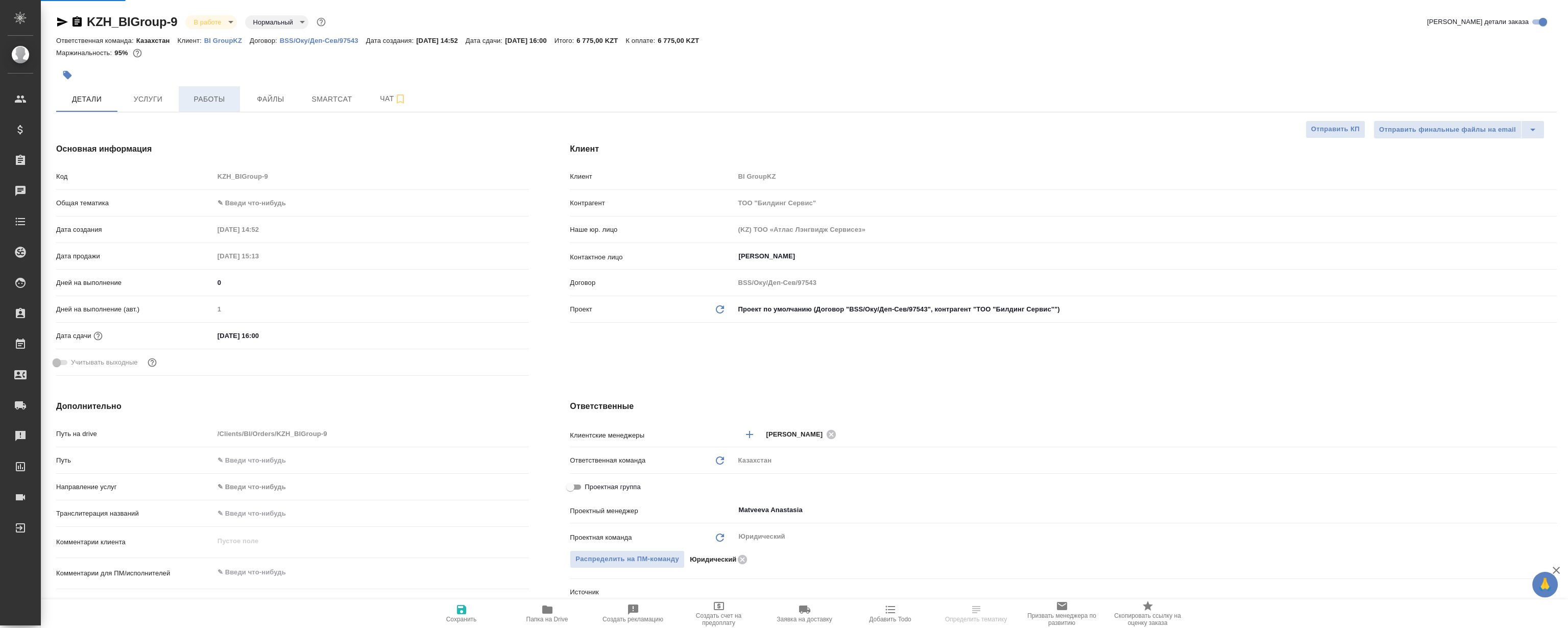
type textarea "x"
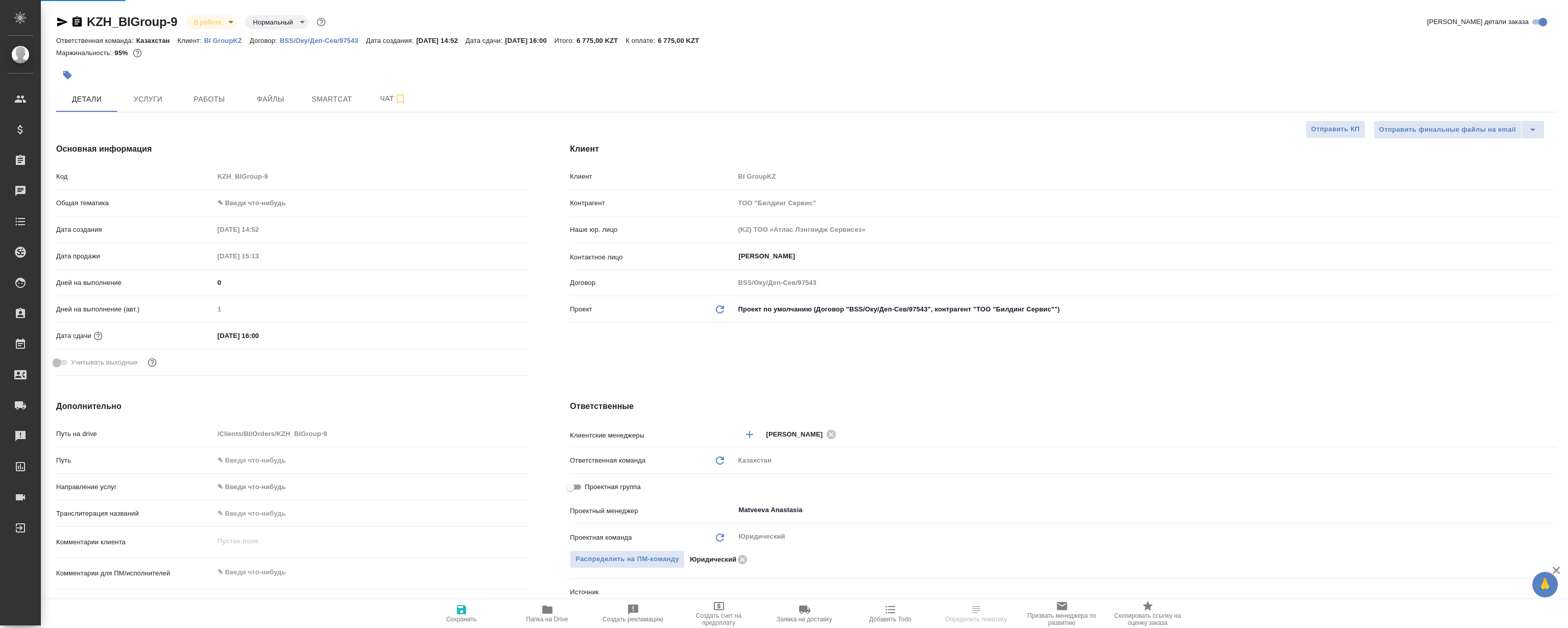
type textarea "x"
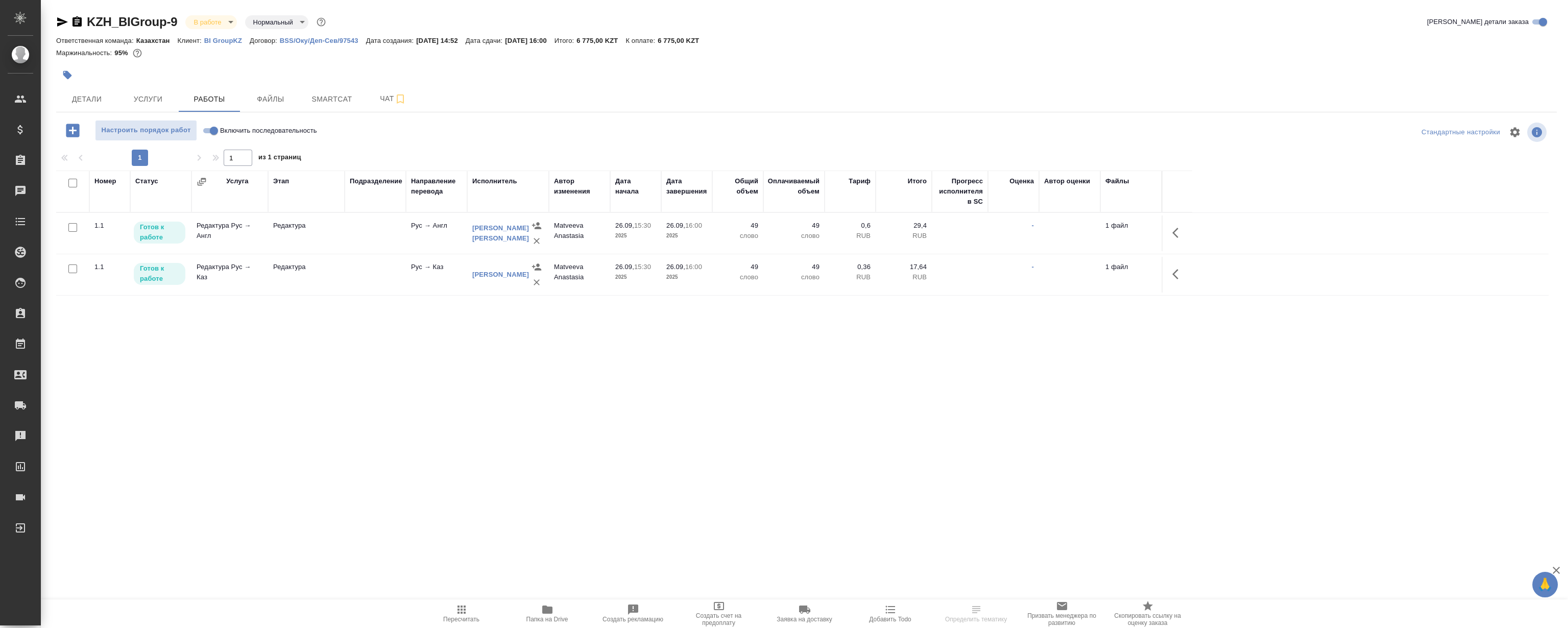
click at [698, 400] on div "KZH_BIGroup-9 В работе inProgress Нормальный normal Кратко детали заказа Ответс…" at bounding box center [806, 213] width 1512 height 426
drag, startPoint x: 413, startPoint y: 434, endPoint x: 391, endPoint y: 403, distance: 38.0
click at [410, 429] on div ".cls-1 fill:#fff; AWATERA [PERSON_NAME] Спецификации Заказы 0 Чаты Todo Проекты…" at bounding box center [784, 314] width 1568 height 628
click at [339, 343] on div "Номер Статус Услуга Этап Подразделение Направление перевода Исполнитель Автор и…" at bounding box center [802, 285] width 1492 height 230
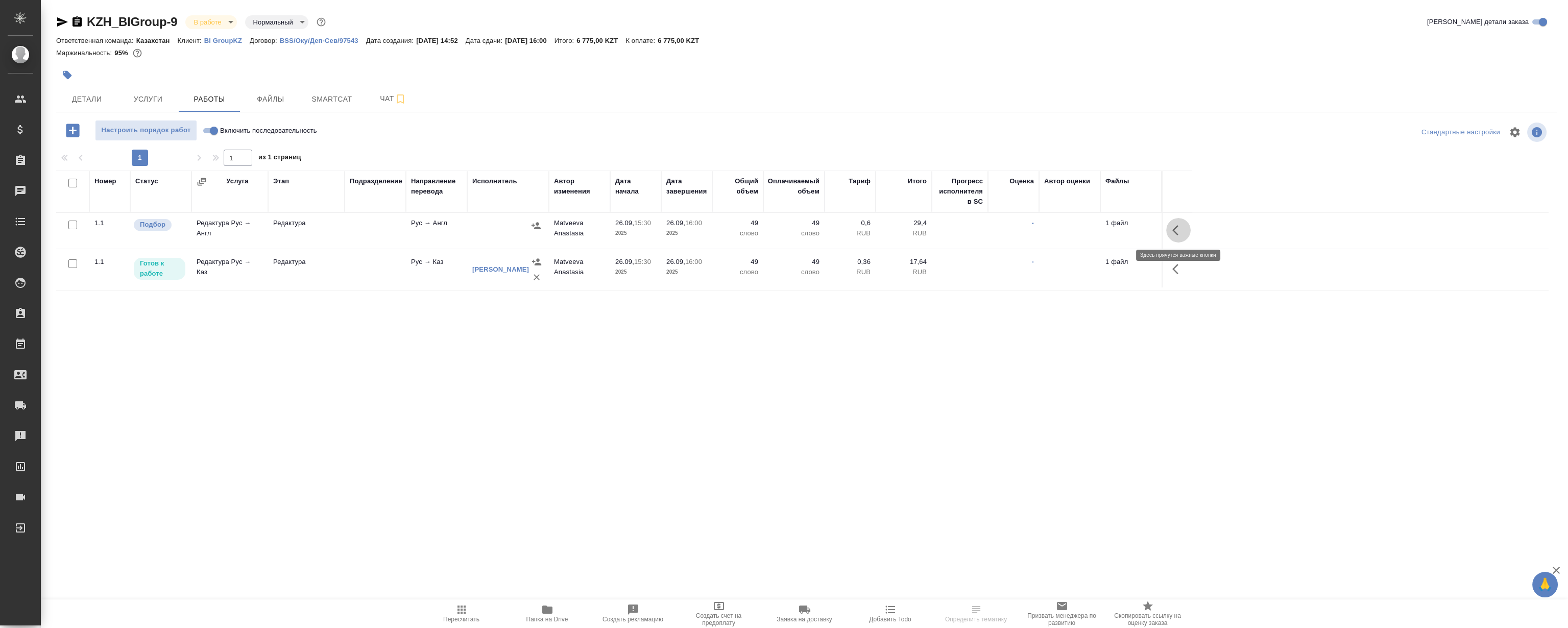
click at [1175, 231] on icon "button" at bounding box center [1175, 230] width 6 height 10
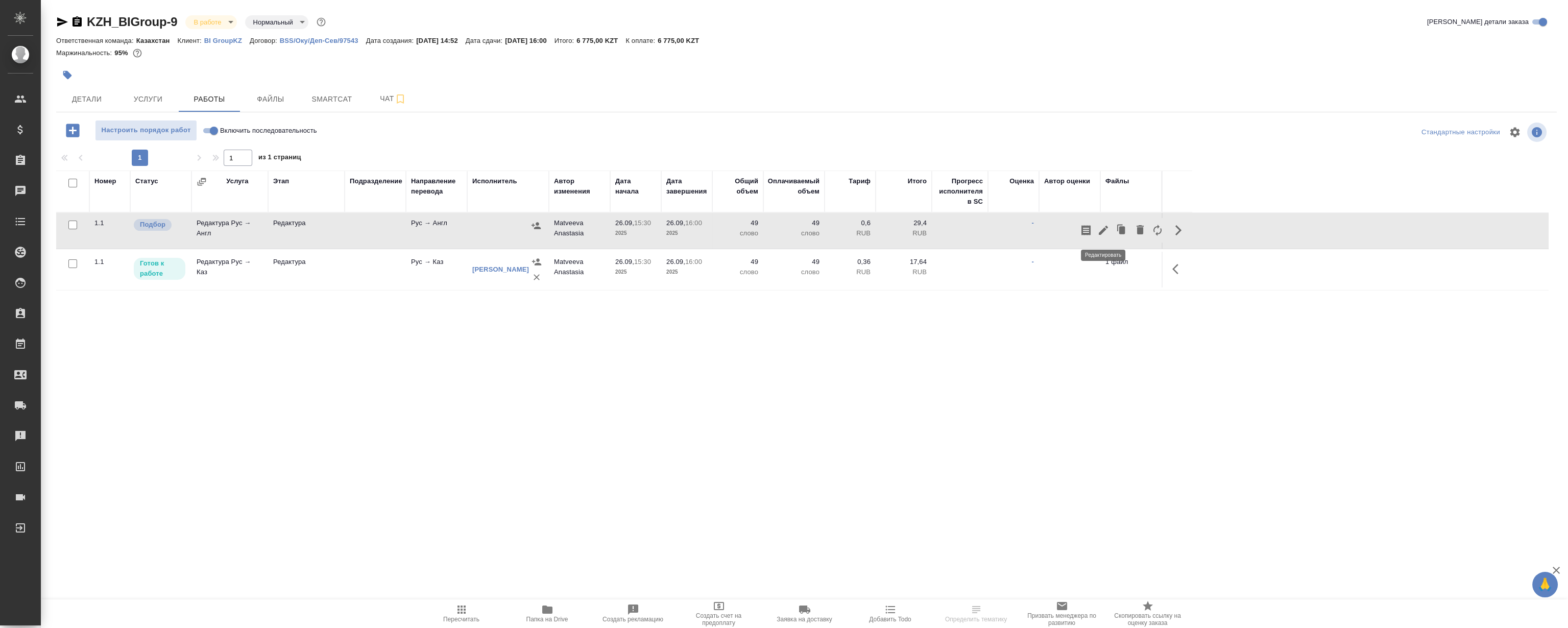
click at [1103, 231] on icon "button" at bounding box center [1103, 230] width 9 height 9
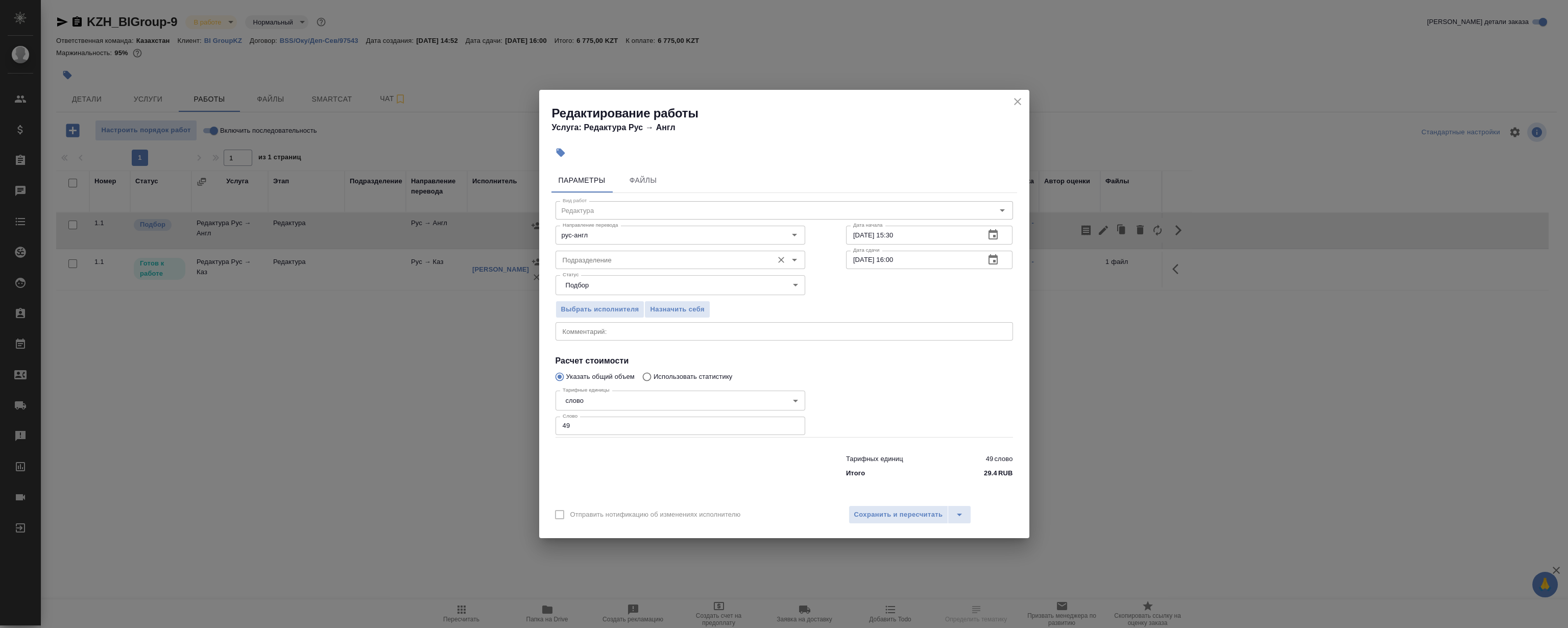
click at [644, 257] on input "Подразделение" at bounding box center [663, 260] width 209 height 12
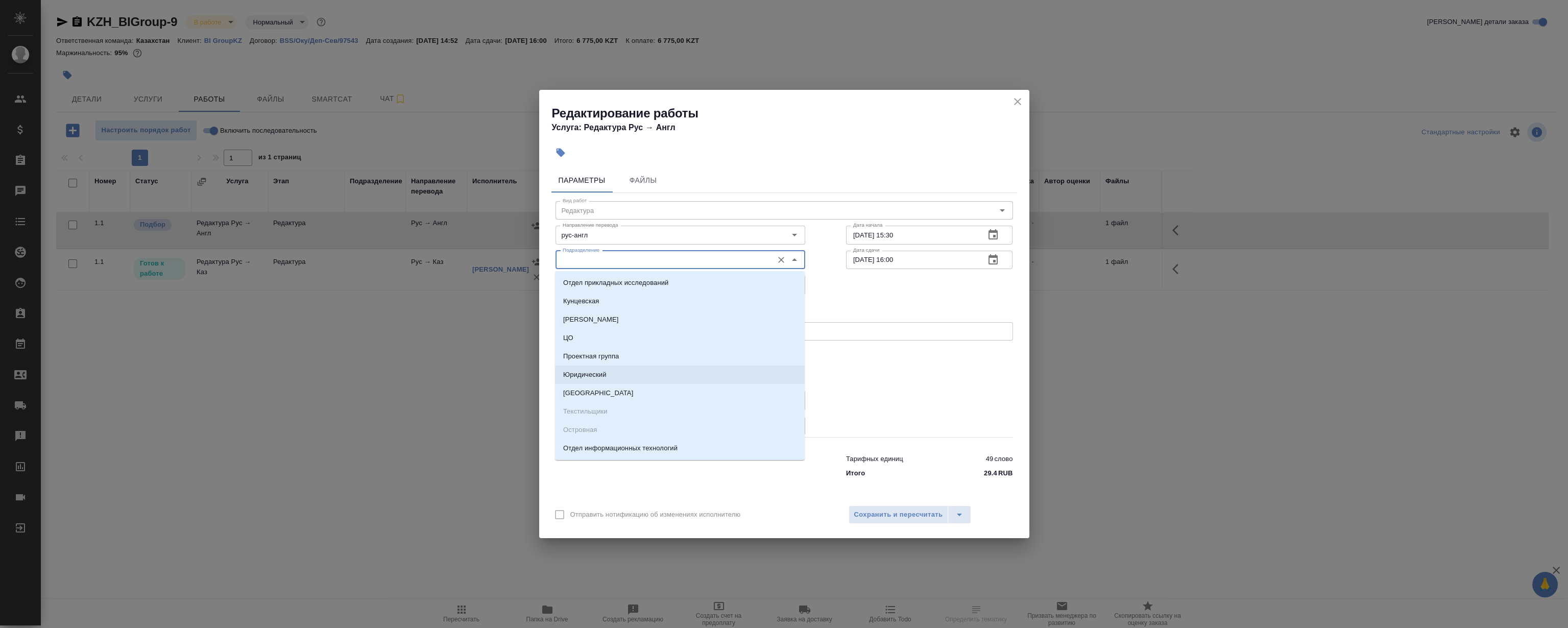
click at [938, 412] on div at bounding box center [929, 412] width 208 height 91
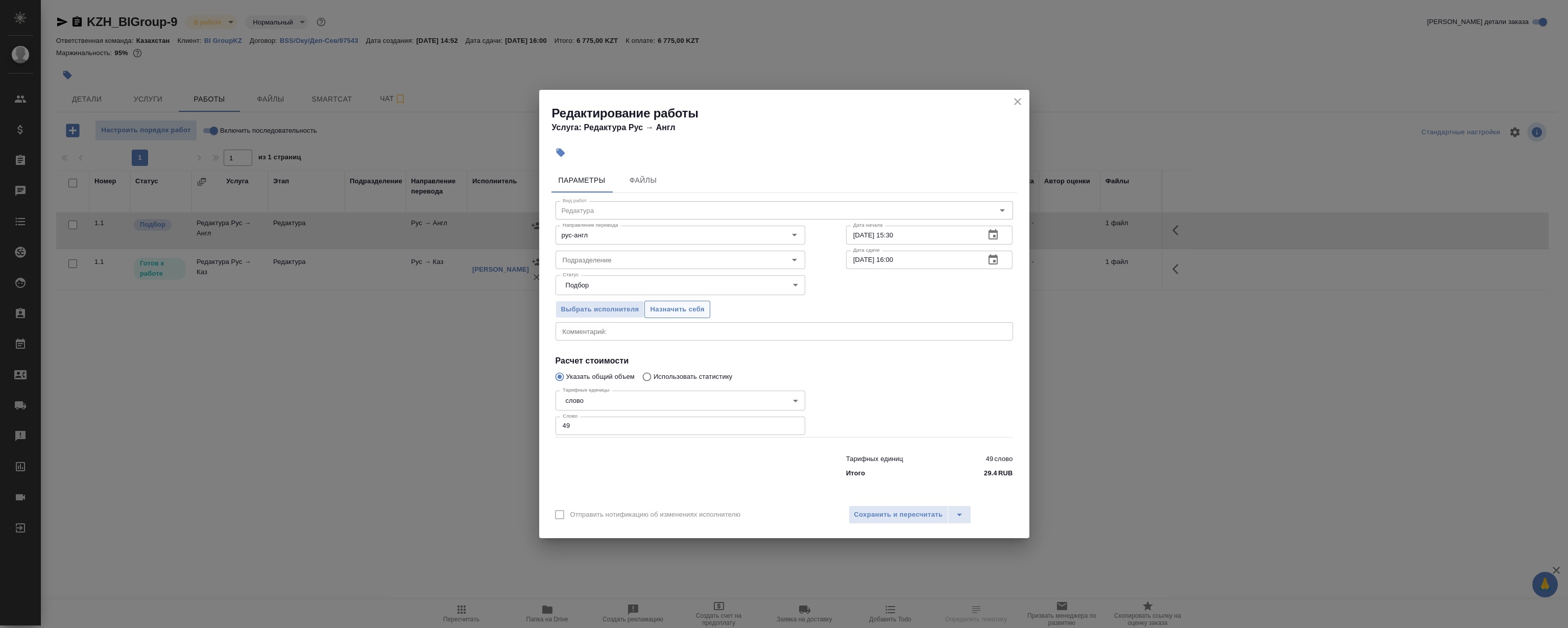
click at [696, 307] on span "Назначить себя" at bounding box center [677, 309] width 54 height 11
click at [1018, 100] on icon "close" at bounding box center [1018, 101] width 12 height 12
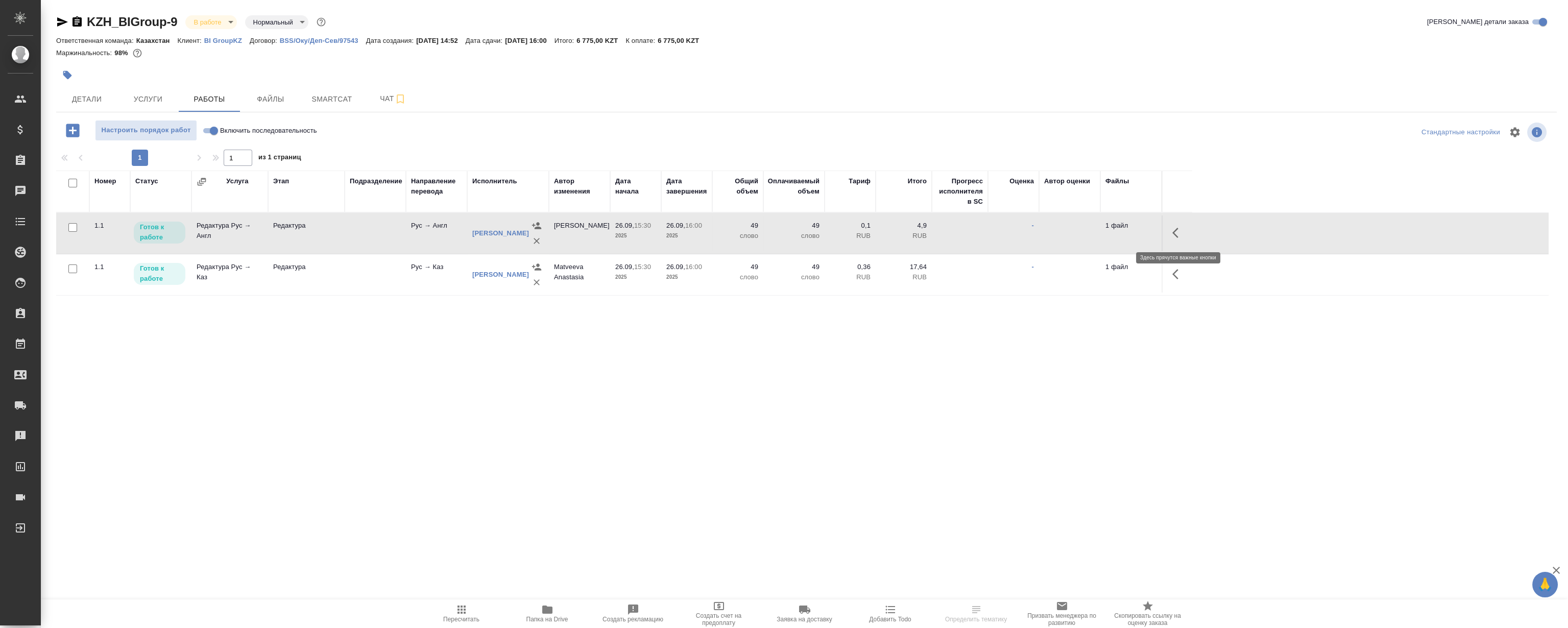
click at [1178, 231] on icon "button" at bounding box center [1178, 233] width 12 height 12
click at [1106, 230] on icon "button" at bounding box center [1103, 233] width 9 height 9
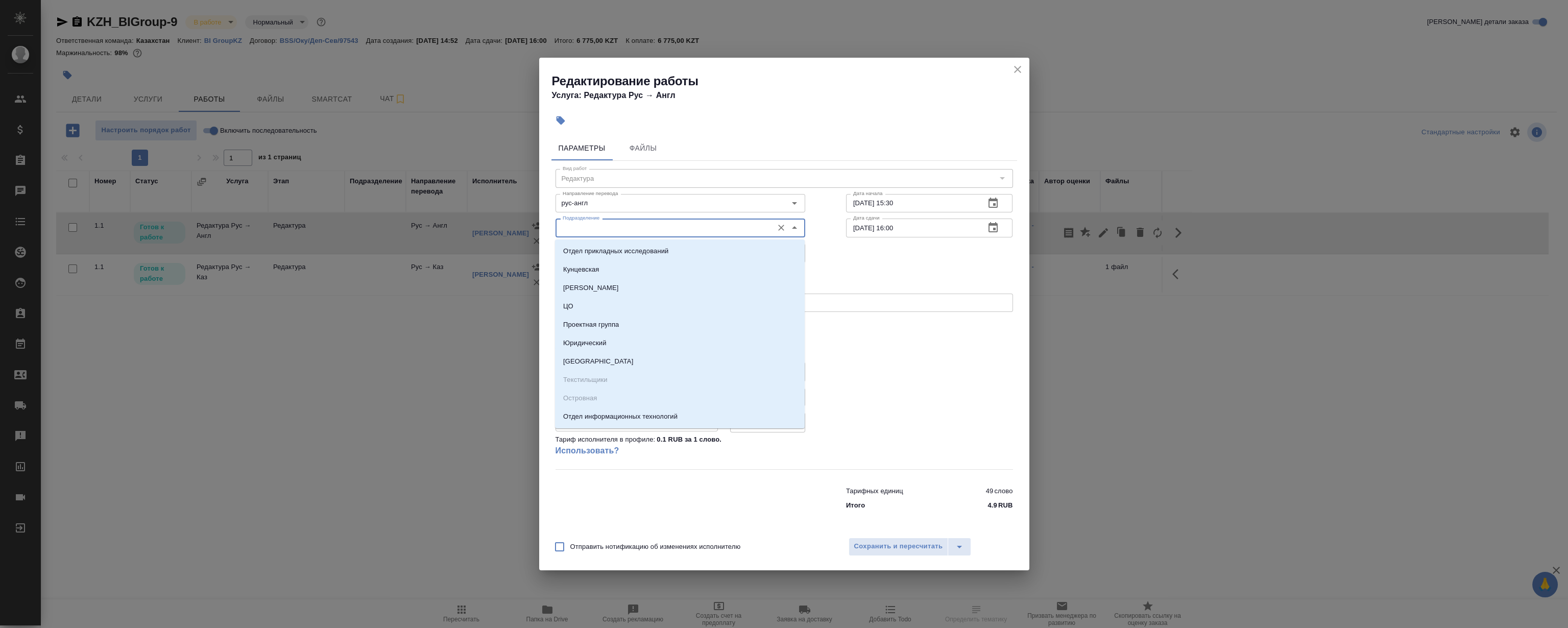
click at [604, 231] on input "Подразделение" at bounding box center [663, 228] width 209 height 12
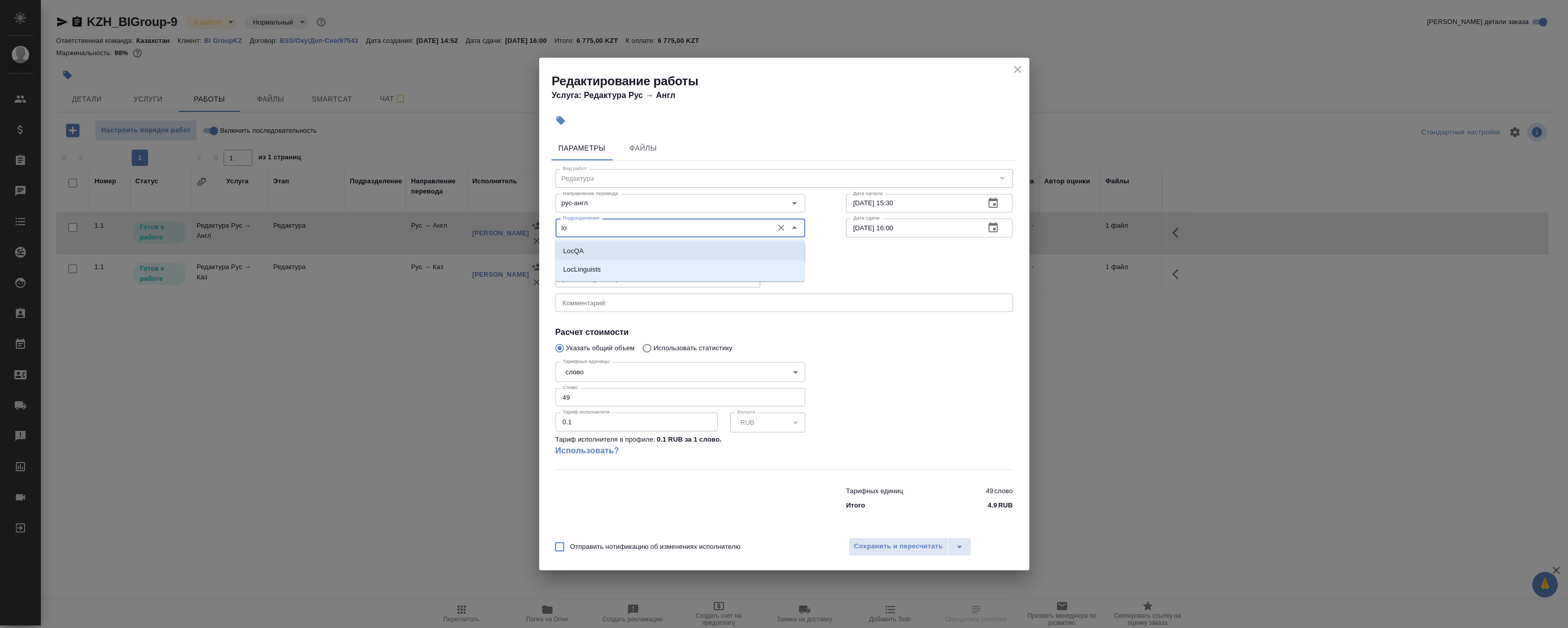
click at [593, 246] on li "LocQA" at bounding box center [680, 251] width 250 height 18
type input "LocQA"
click at [615, 260] on body "🙏 .cls-1 fill:#fff; AWATERA Magerramov Ruslan Клиенты Спецификации Заказы 0 Чат…" at bounding box center [784, 314] width 1568 height 628
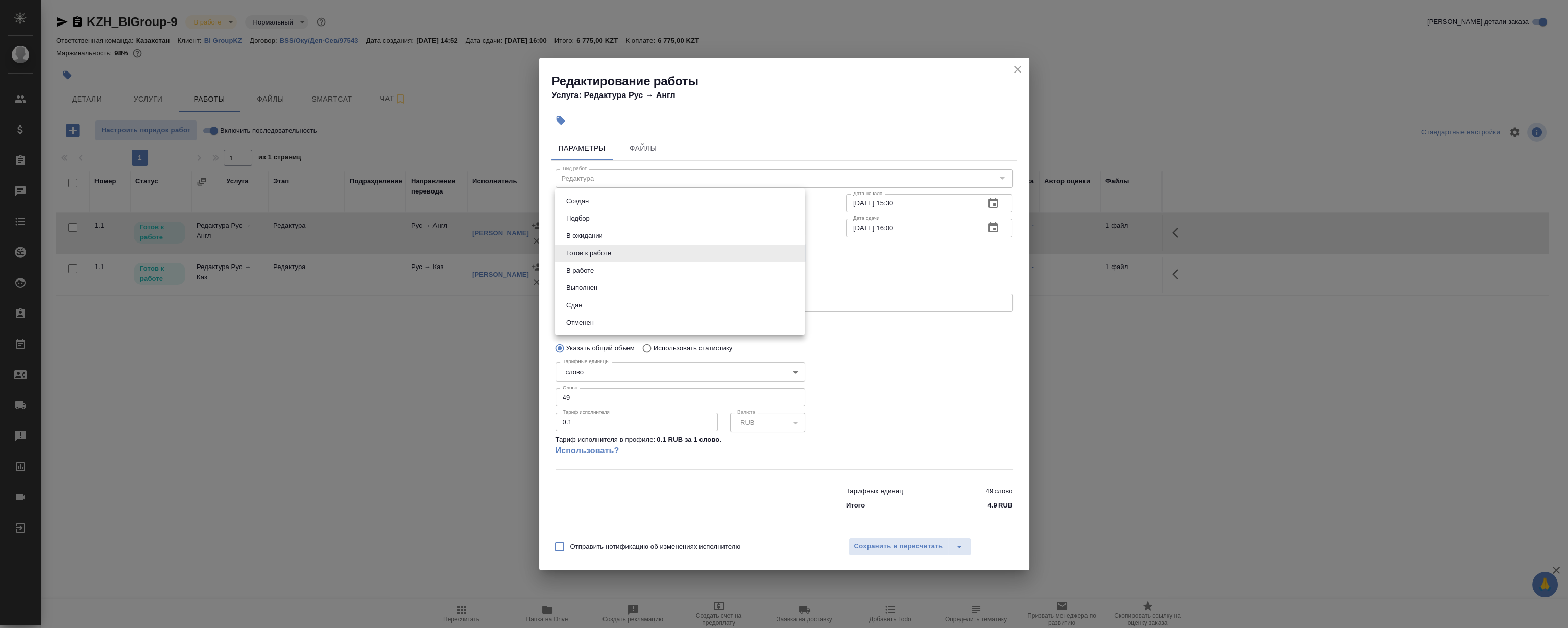
drag, startPoint x: 604, startPoint y: 298, endPoint x: 642, endPoint y: 332, distance: 51.0
click at [604, 299] on li "Сдан" at bounding box center [680, 305] width 250 height 18
type input "closed"
click at [904, 545] on span "Сохранить и пересчитать" at bounding box center [898, 546] width 89 height 11
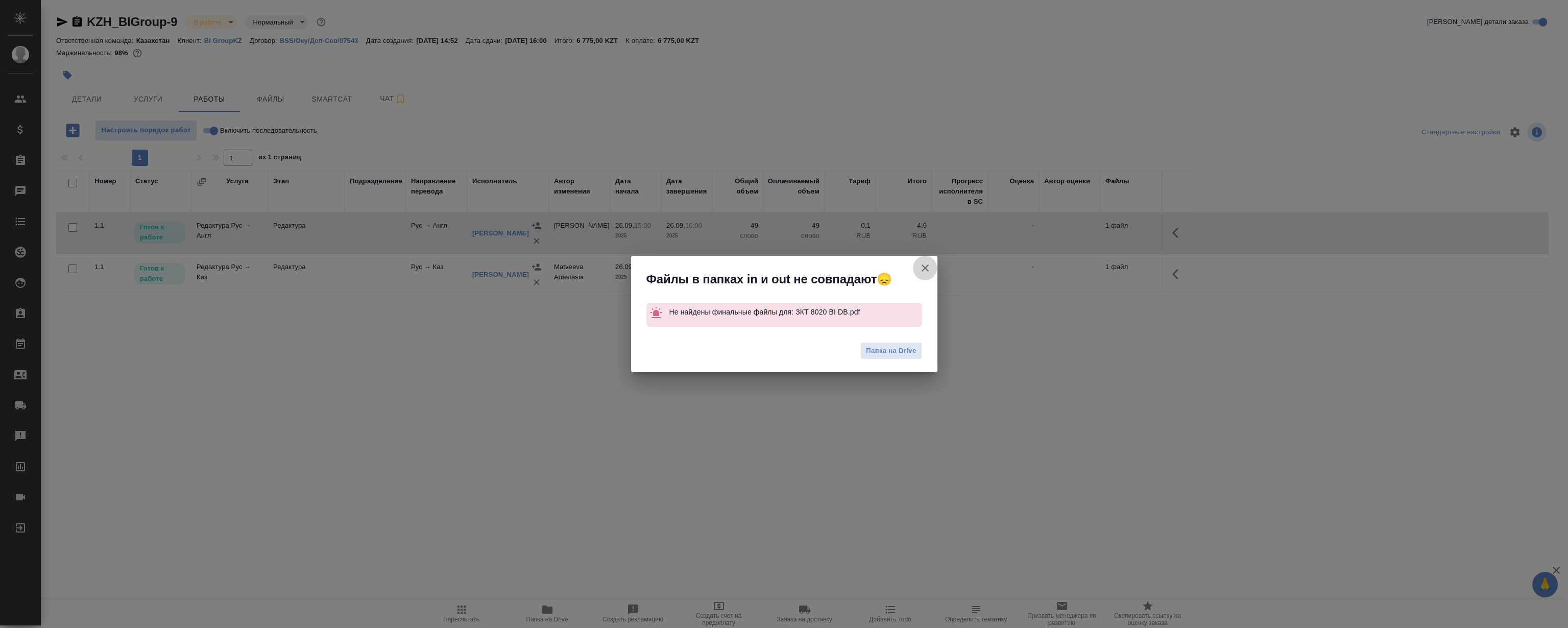
click at [923, 266] on icon "button" at bounding box center [925, 267] width 7 height 7
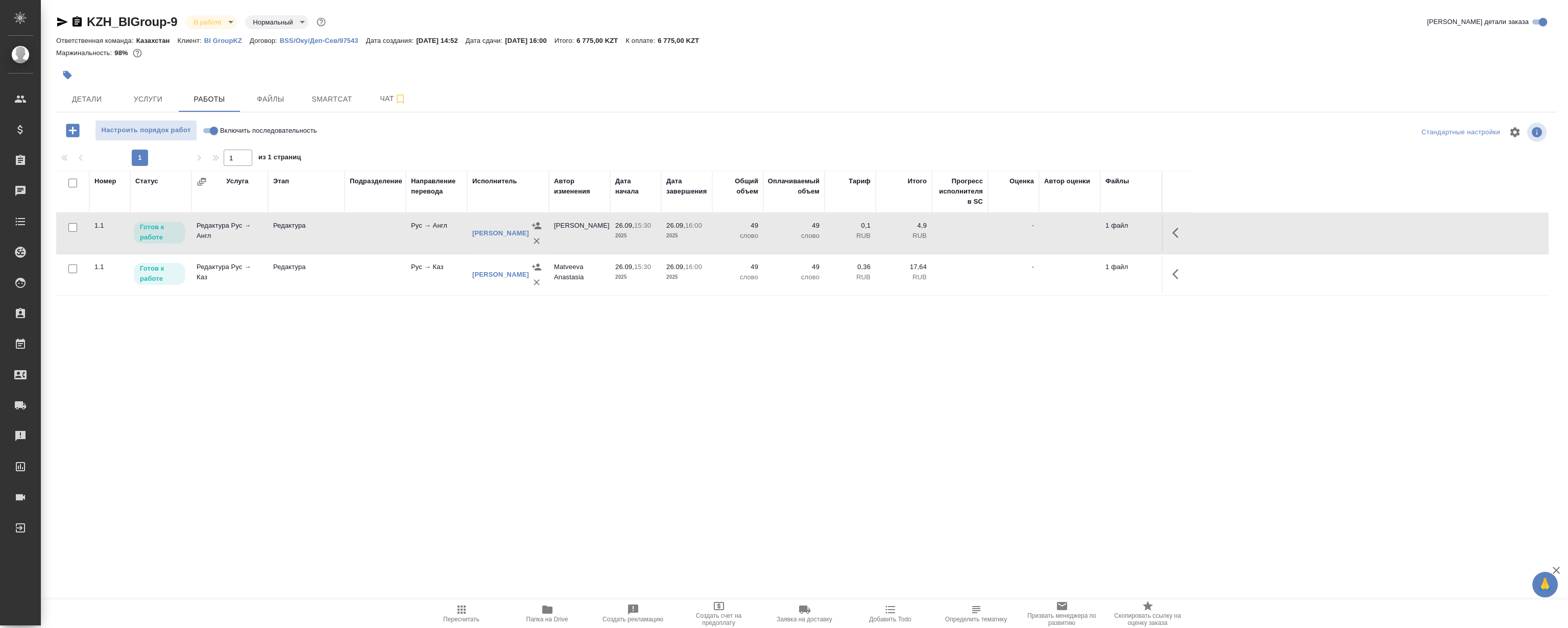
click at [210, 132] on input "Включить последовательность" at bounding box center [214, 131] width 37 height 12
checkbox input "true"
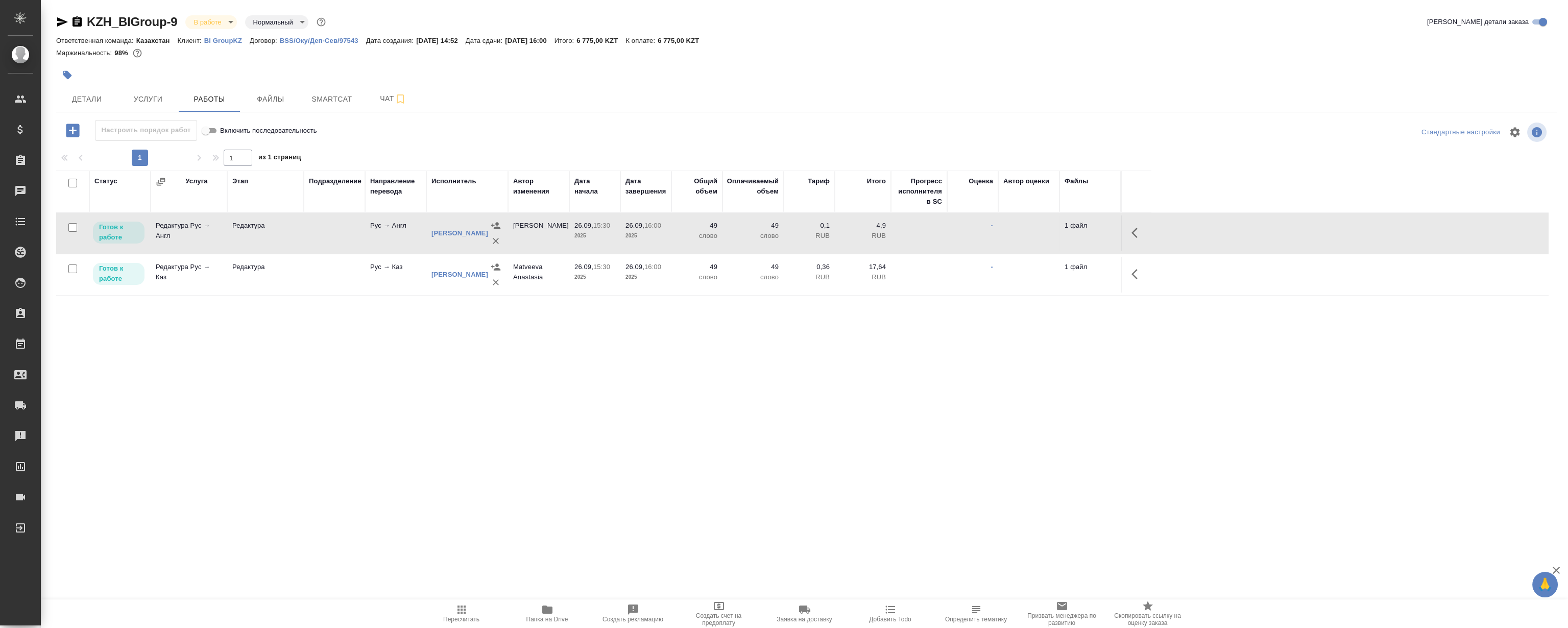
click at [1137, 238] on icon "button" at bounding box center [1137, 233] width 12 height 12
click at [1065, 230] on icon "button" at bounding box center [1063, 233] width 12 height 12
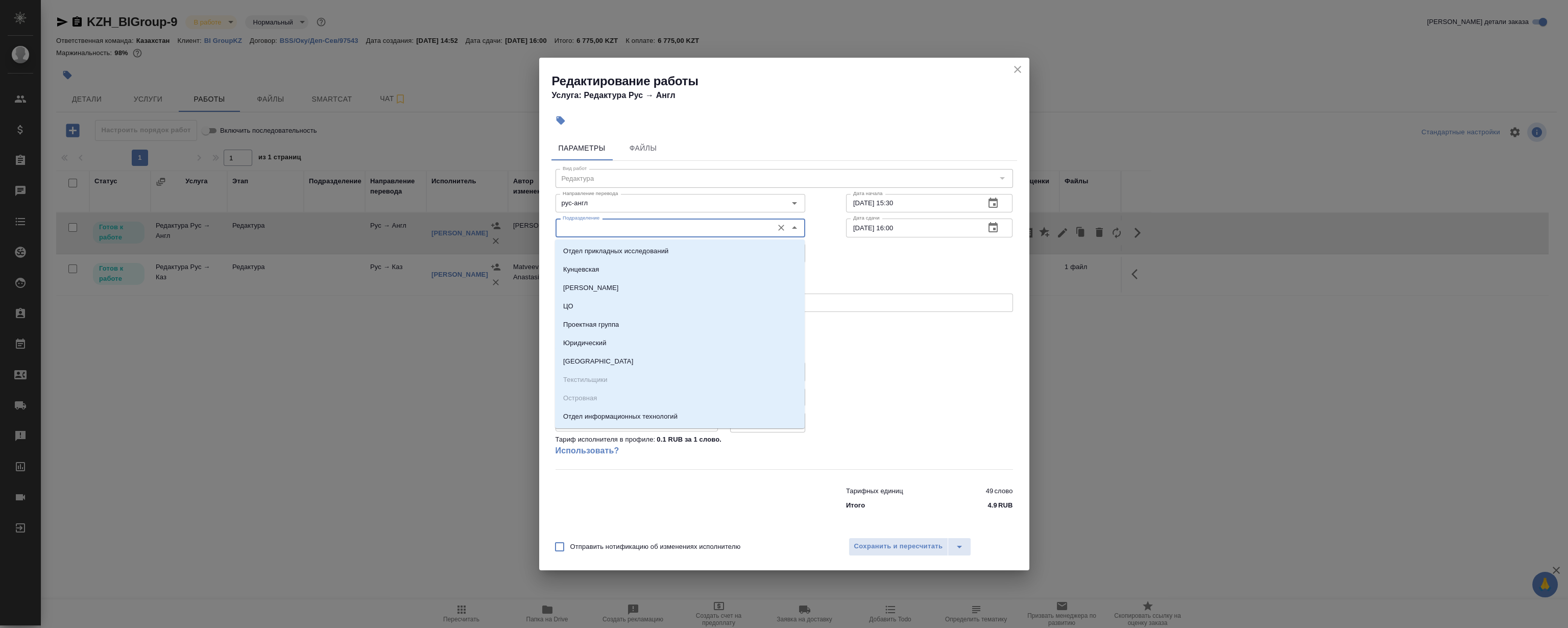
click at [616, 231] on input "Подразделение" at bounding box center [663, 228] width 209 height 12
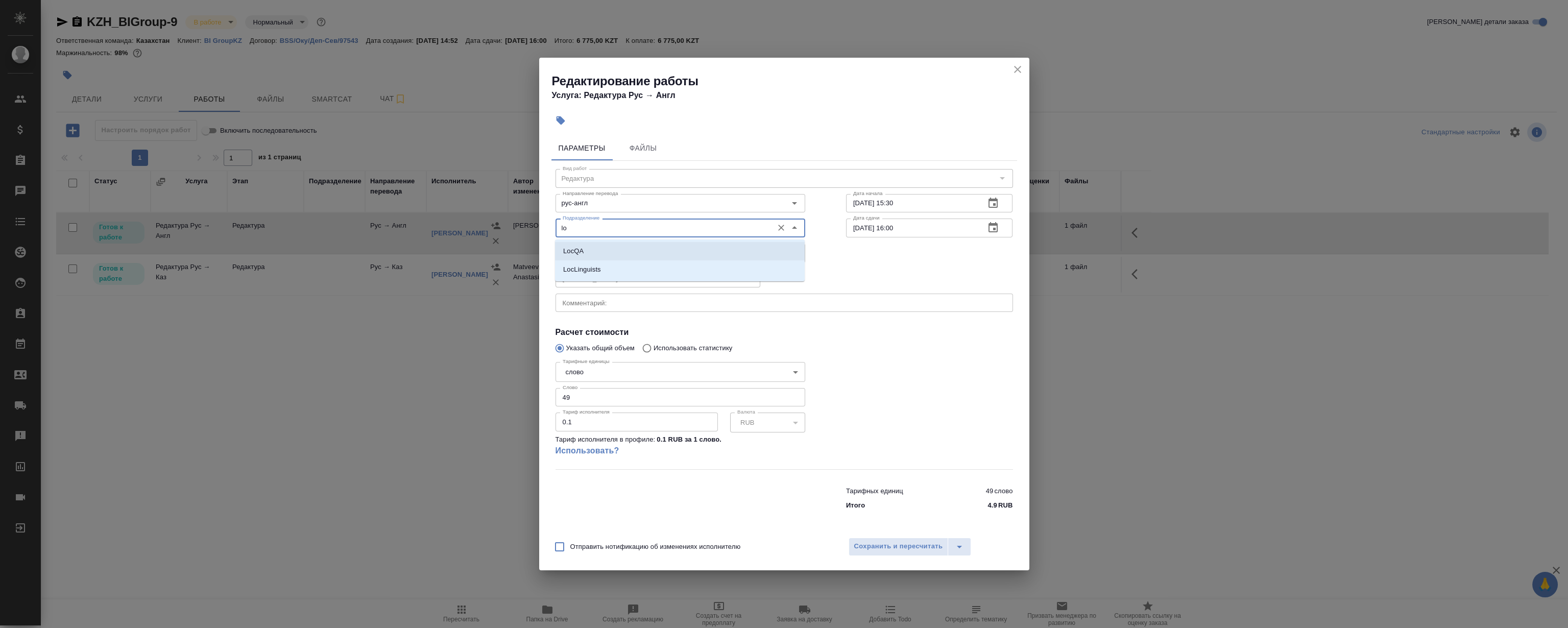
click at [585, 252] on li "LocQA" at bounding box center [680, 251] width 250 height 18
type input "LocQA"
click at [604, 255] on body "🙏 .cls-1 fill:#fff; AWATERA Magerramov Ruslan Клиенты Спецификации Заказы 0 Чат…" at bounding box center [784, 314] width 1568 height 628
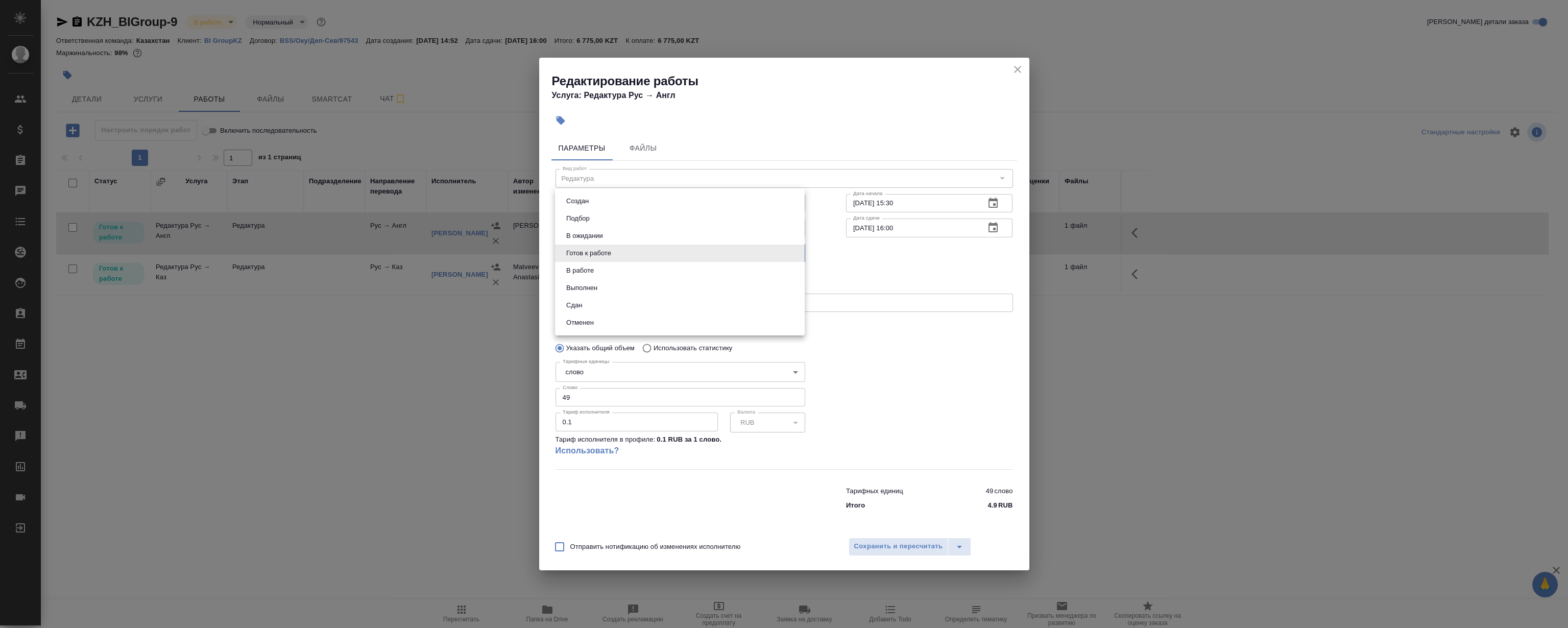
click at [588, 306] on li "Сдан" at bounding box center [680, 305] width 250 height 18
type input "closed"
click at [925, 558] on div "Отправить нотификацию об изменениях исполнителю Сохранить и пересчитать" at bounding box center [784, 550] width 490 height 40
click at [922, 540] on button "Сохранить и пересчитать" at bounding box center [898, 547] width 100 height 18
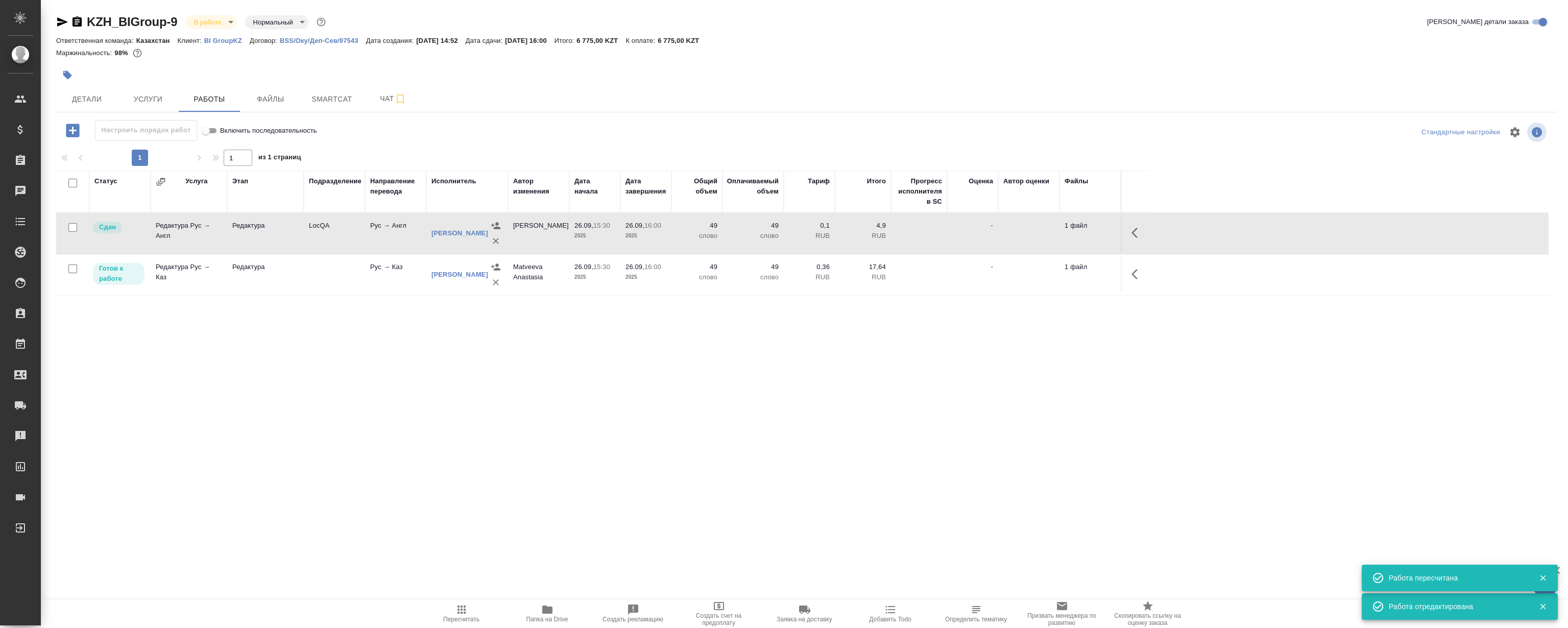
click at [281, 415] on div "KZH_BIGroup-9 В работе inProgress Нормальный normal Кратко детали заказа Ответс…" at bounding box center [806, 213] width 1512 height 426
drag, startPoint x: 223, startPoint y: 413, endPoint x: 219, endPoint y: 308, distance: 105.1
click at [223, 412] on div "KZH_BIGroup-9 В работе inProgress Нормальный normal Кратко детали заказа Ответс…" at bounding box center [806, 213] width 1512 height 426
